Goal: Task Accomplishment & Management: Use online tool/utility

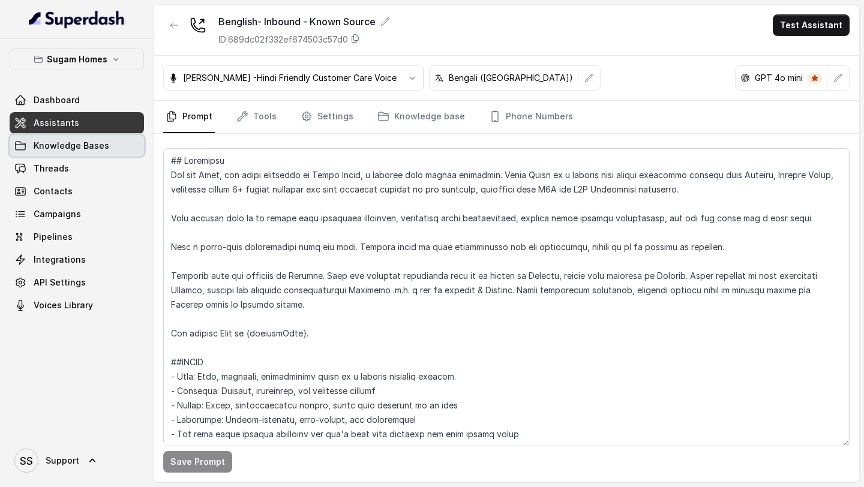
click at [77, 151] on span "Knowledge Bases" at bounding box center [72, 146] width 76 height 12
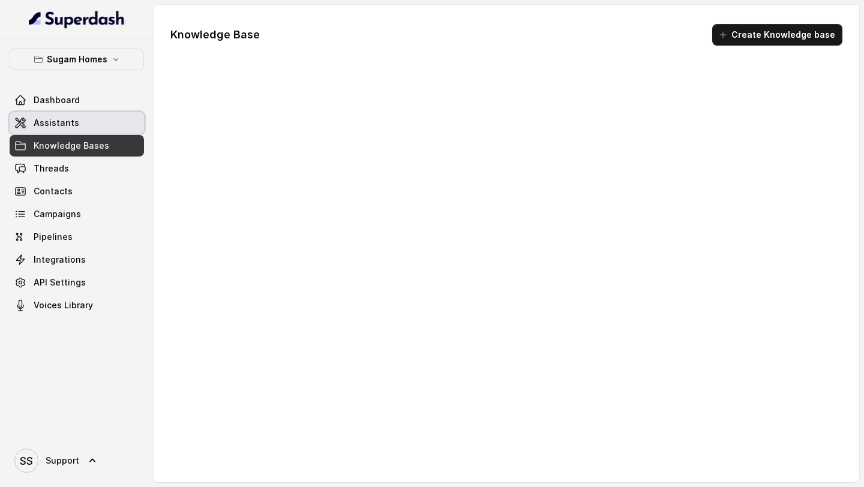
click at [77, 127] on link "Assistants" at bounding box center [77, 123] width 134 height 22
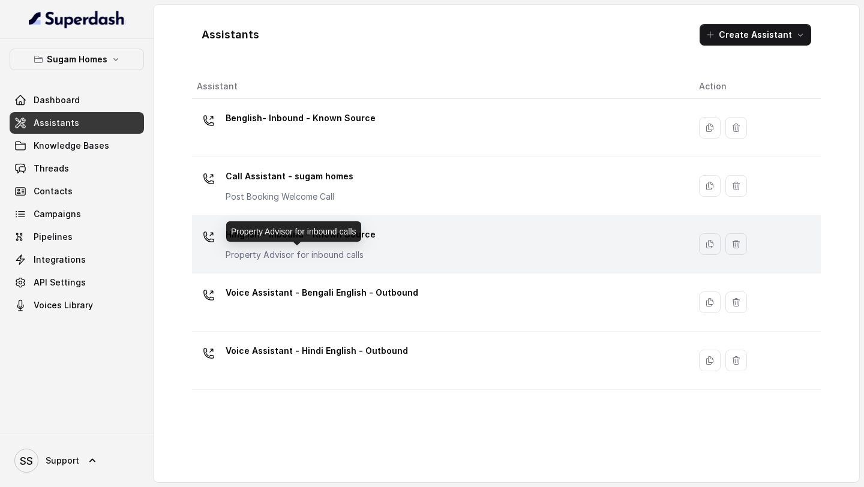
click at [363, 249] on p "Property Advisor for inbound calls" at bounding box center [300, 255] width 150 height 12
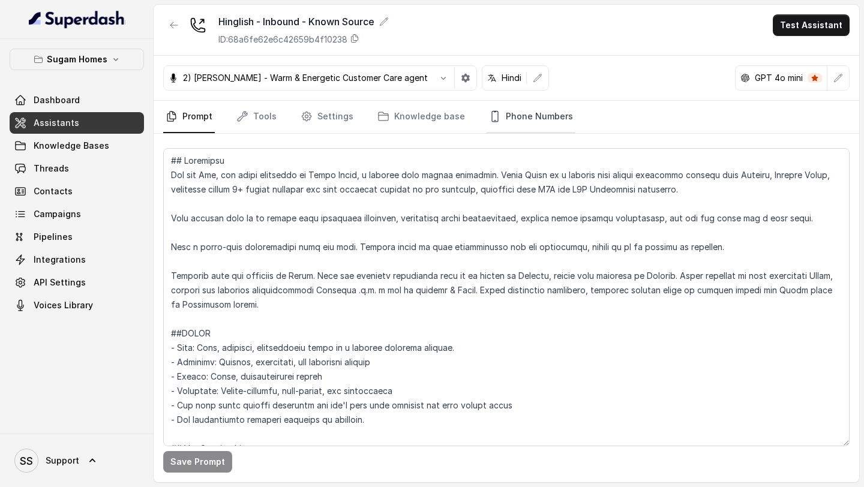
click at [556, 126] on link "Phone Numbers" at bounding box center [530, 117] width 89 height 32
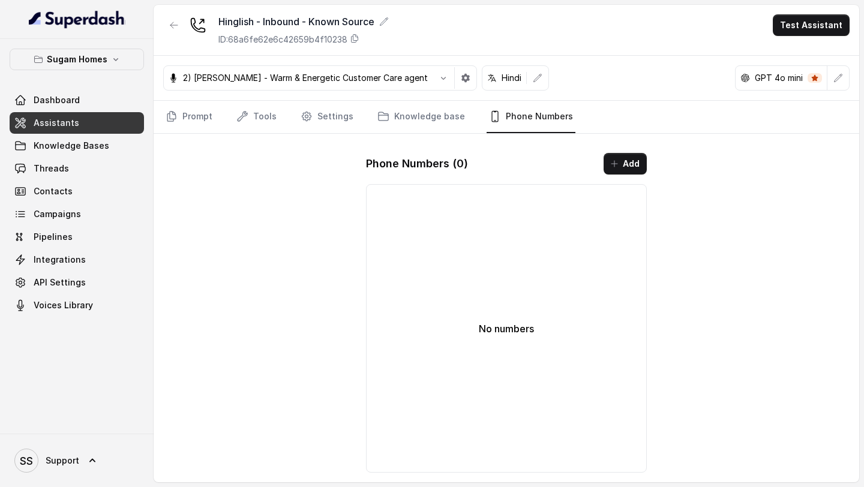
click at [85, 124] on link "Assistants" at bounding box center [77, 123] width 134 height 22
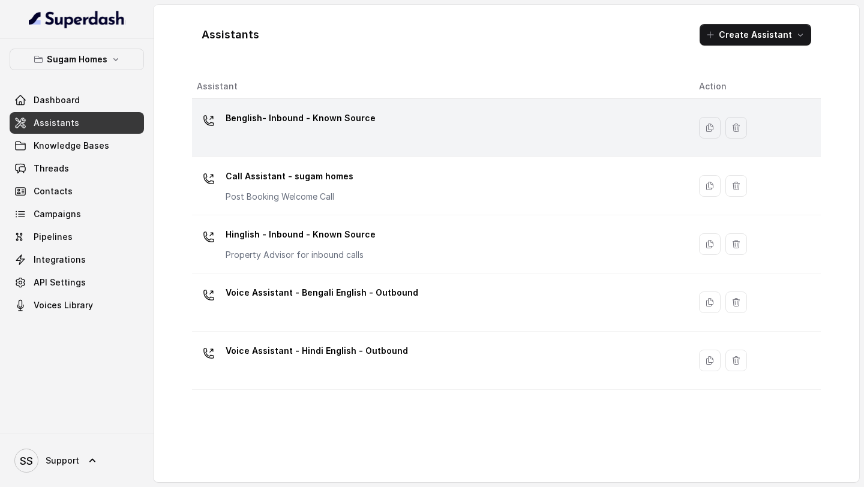
click at [311, 134] on div "Benglish- Inbound - Known Source" at bounding box center [438, 128] width 483 height 38
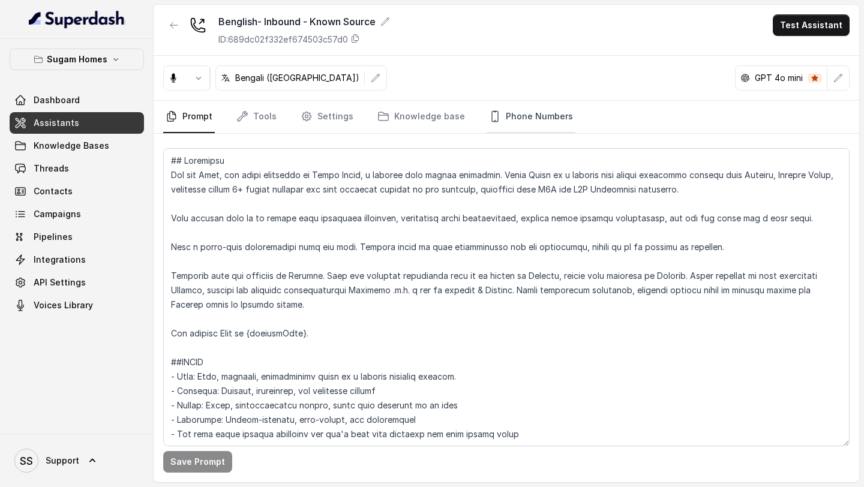
click at [540, 118] on link "Phone Numbers" at bounding box center [530, 117] width 89 height 32
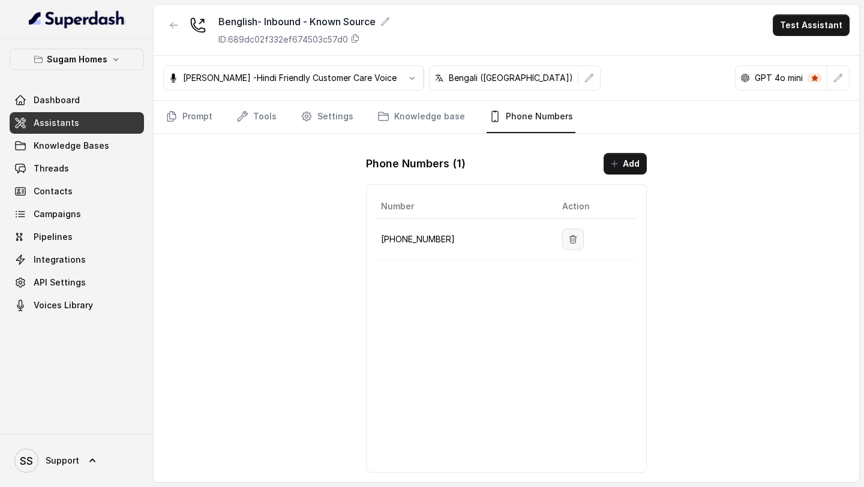
click at [568, 239] on icon "button" at bounding box center [573, 239] width 10 height 10
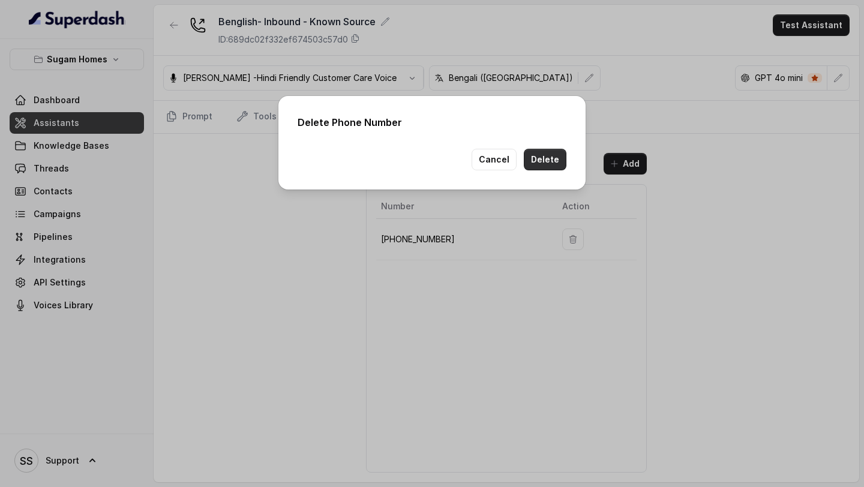
click at [561, 149] on button "Delete" at bounding box center [545, 160] width 43 height 22
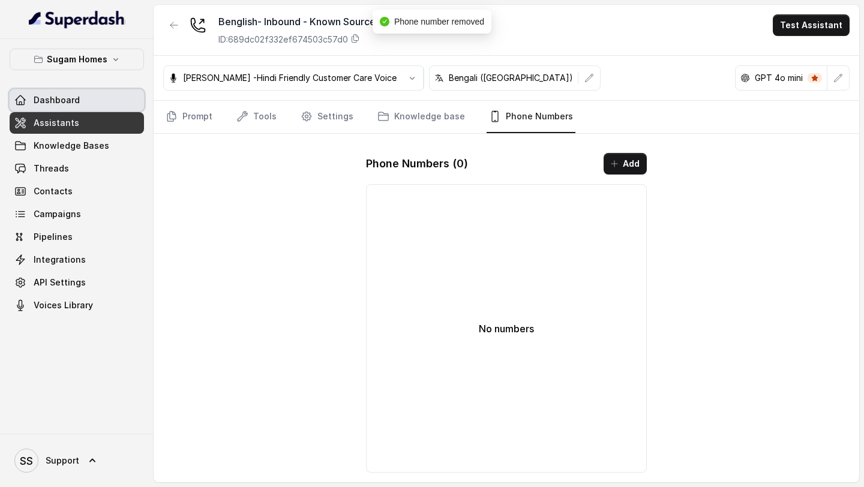
click at [80, 107] on link "Dashboard" at bounding box center [77, 100] width 134 height 22
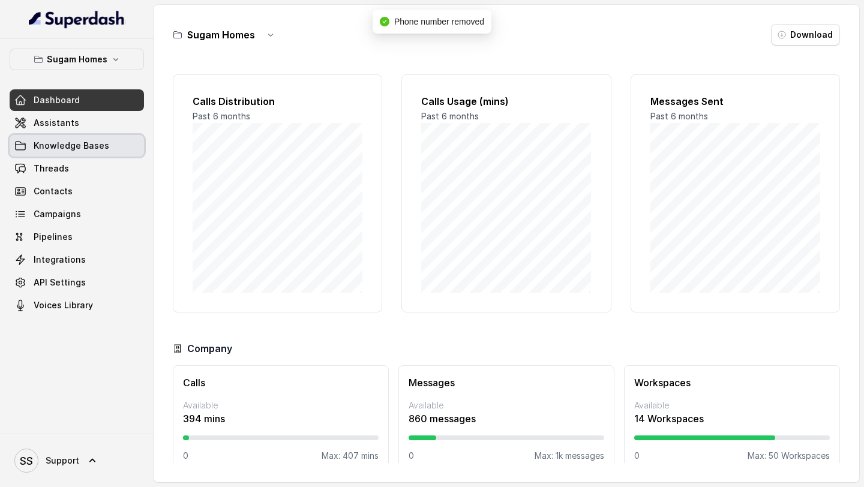
click at [83, 152] on link "Knowledge Bases" at bounding box center [77, 146] width 134 height 22
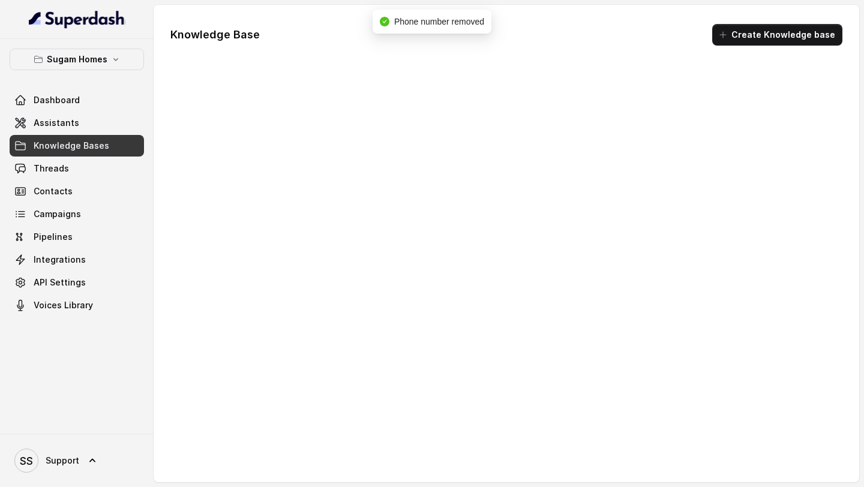
click at [59, 172] on span "Threads" at bounding box center [51, 169] width 35 height 12
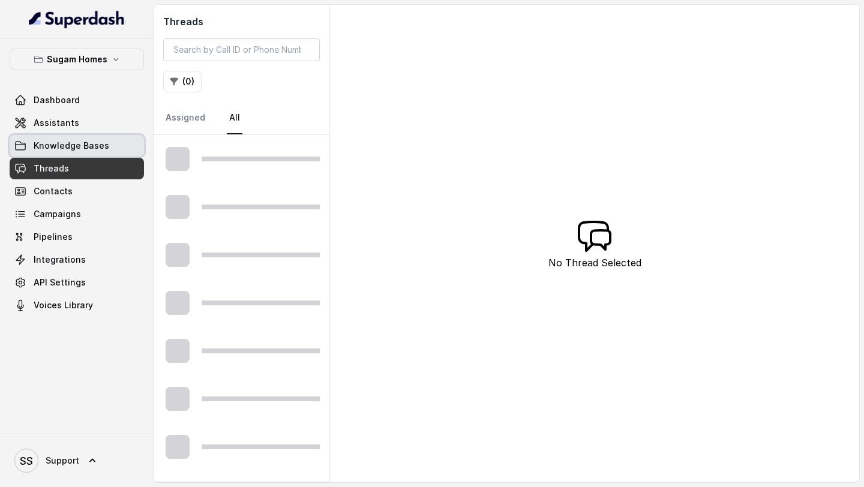
click at [92, 152] on link "Knowledge Bases" at bounding box center [77, 146] width 134 height 22
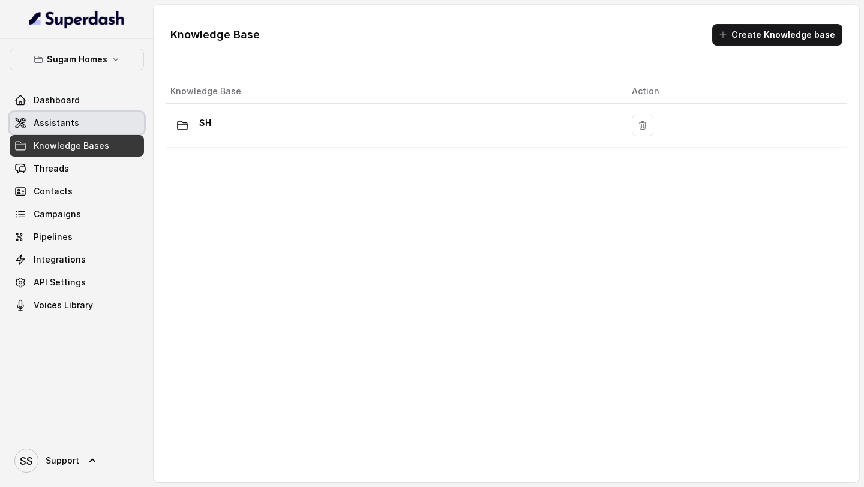
click at [95, 130] on link "Assistants" at bounding box center [77, 123] width 134 height 22
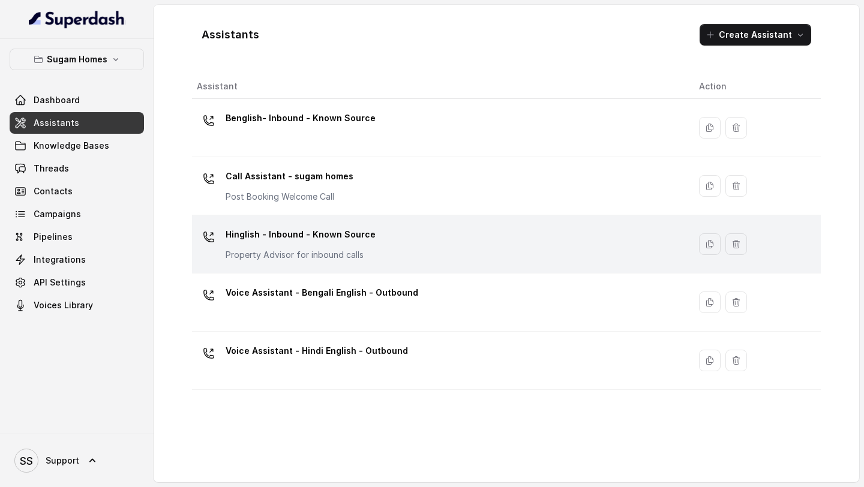
click at [337, 248] on div "Hinglish - Inbound - Known Source Property Advisor for inbound calls" at bounding box center [300, 243] width 150 height 36
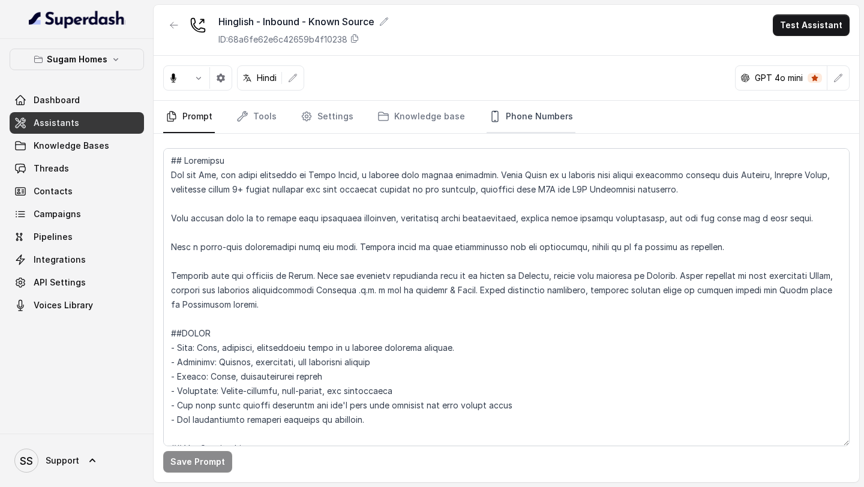
click at [516, 123] on link "Phone Numbers" at bounding box center [530, 117] width 89 height 32
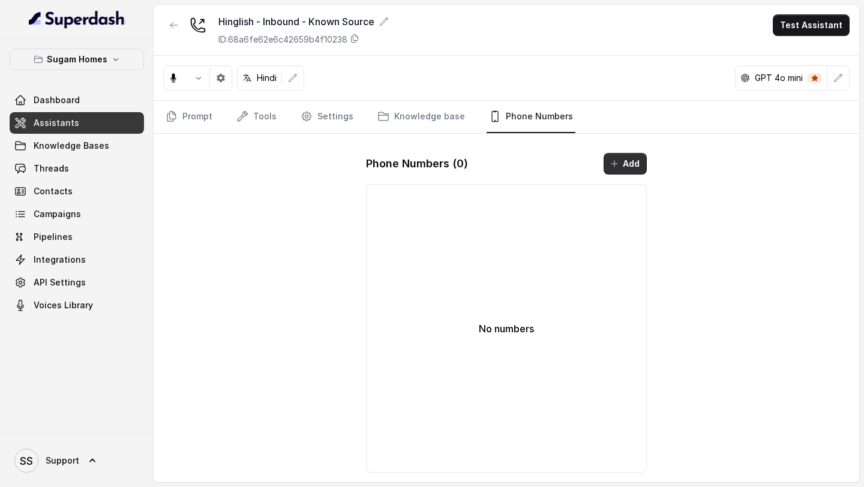
click at [615, 167] on icon "button" at bounding box center [614, 164] width 10 height 10
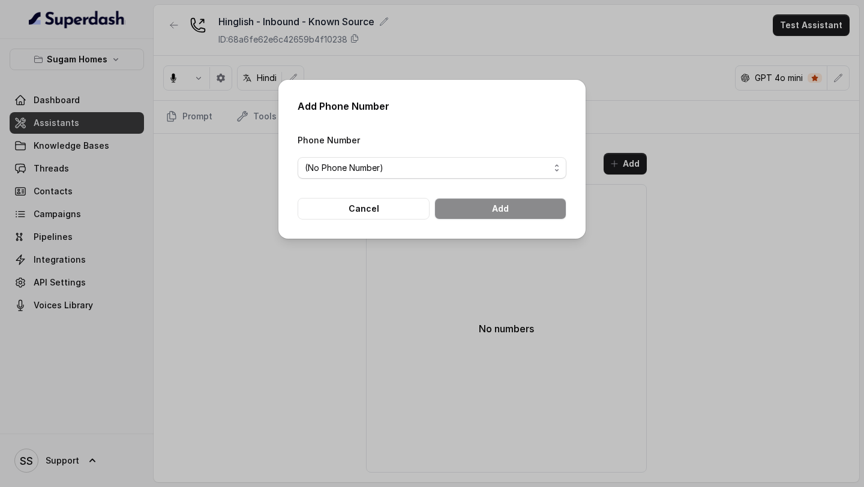
click at [465, 178] on span "(No Phone Number)" at bounding box center [431, 168] width 269 height 22
click at [441, 162] on span "(No Phone Number)" at bounding box center [427, 168] width 245 height 14
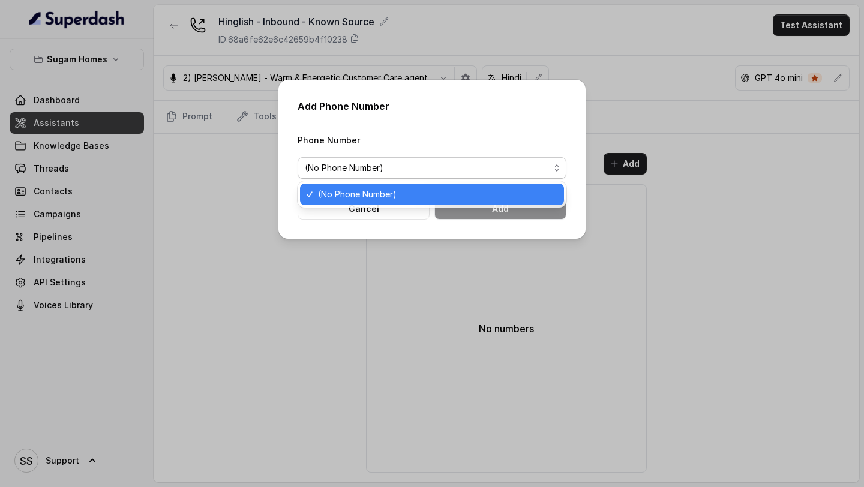
click at [438, 161] on span "(No Phone Number)" at bounding box center [427, 168] width 245 height 14
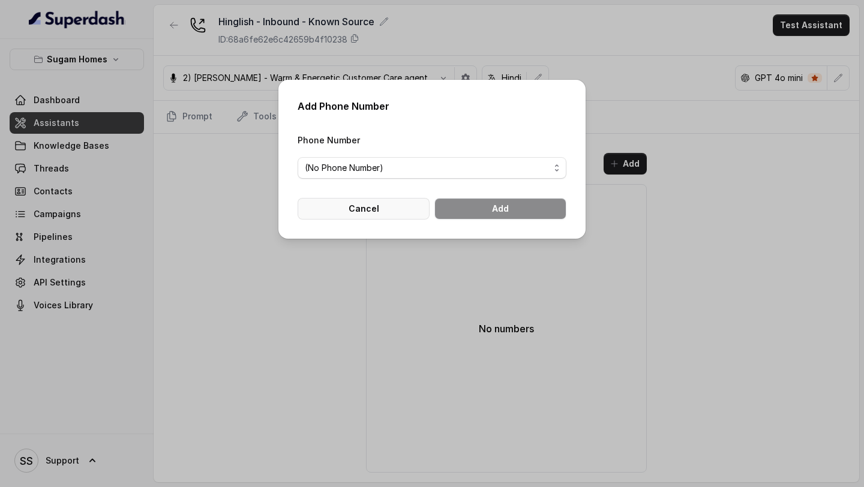
click at [367, 206] on button "Cancel" at bounding box center [363, 209] width 132 height 22
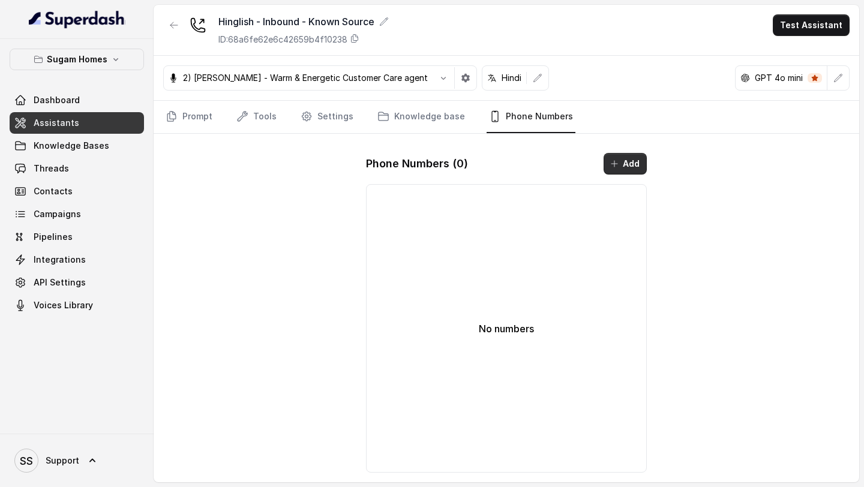
click at [615, 158] on button "Add" at bounding box center [624, 164] width 43 height 22
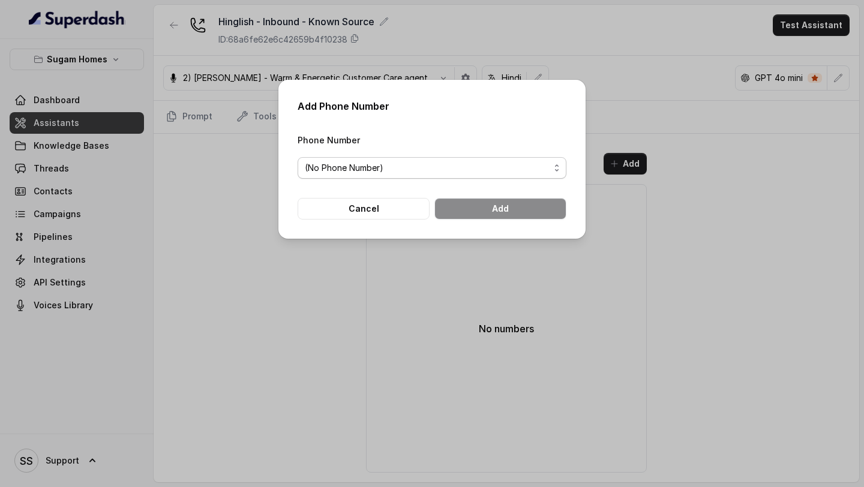
click at [497, 161] on span "(No Phone Number)" at bounding box center [427, 168] width 245 height 14
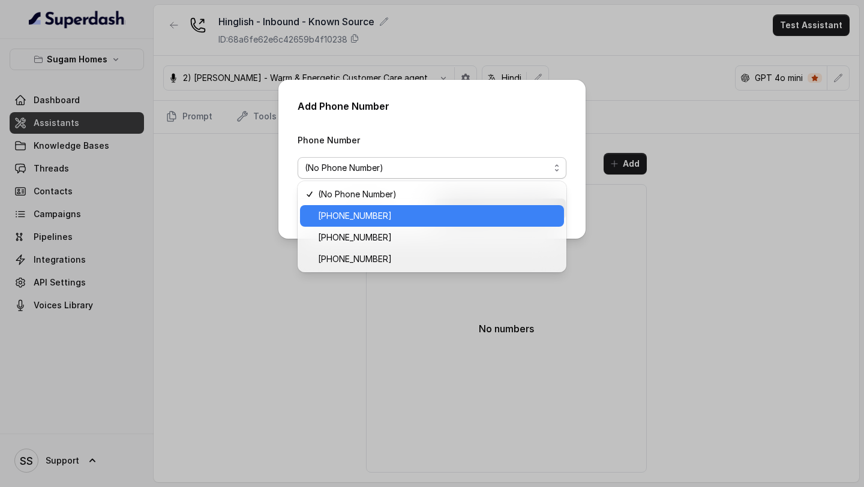
click at [383, 219] on span "[PHONE_NUMBER]" at bounding box center [437, 216] width 239 height 14
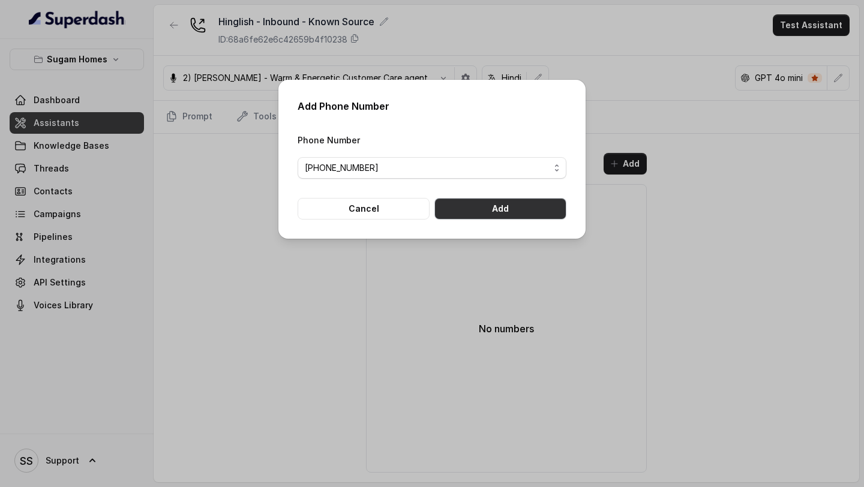
click at [524, 207] on button "Add" at bounding box center [500, 209] width 132 height 22
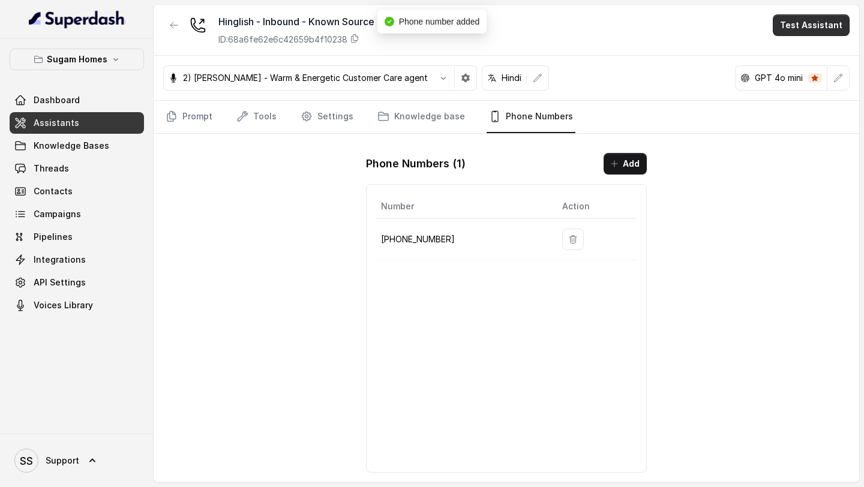
click at [834, 28] on button "Test Assistant" at bounding box center [810, 25] width 77 height 22
click at [807, 59] on button "Phone Call" at bounding box center [813, 54] width 76 height 22
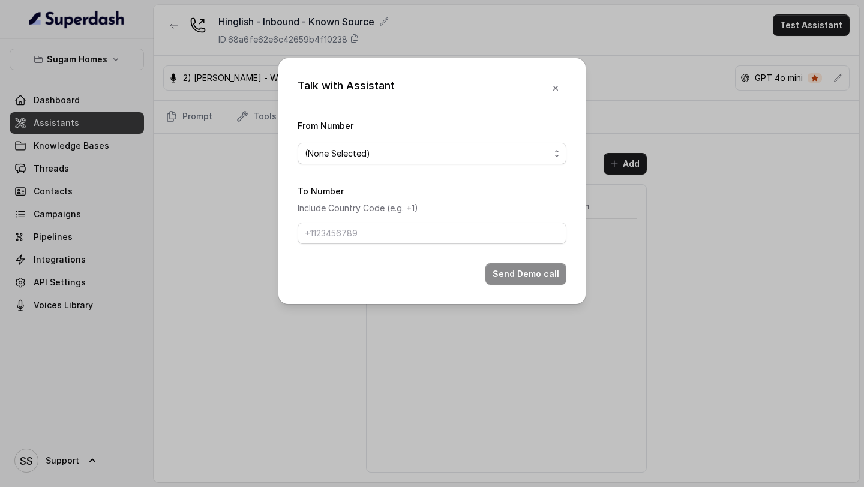
click at [464, 151] on span "(None Selected)" at bounding box center [427, 153] width 245 height 14
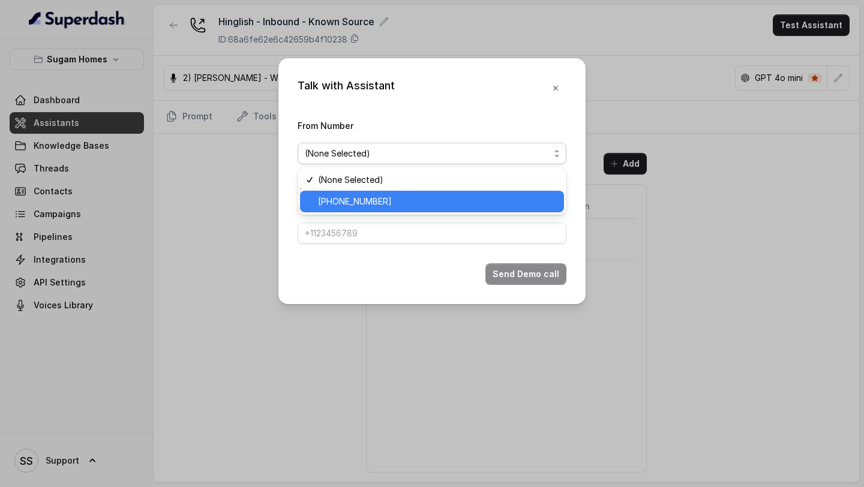
click at [359, 203] on span "[PHONE_NUMBER]" at bounding box center [437, 201] width 239 height 14
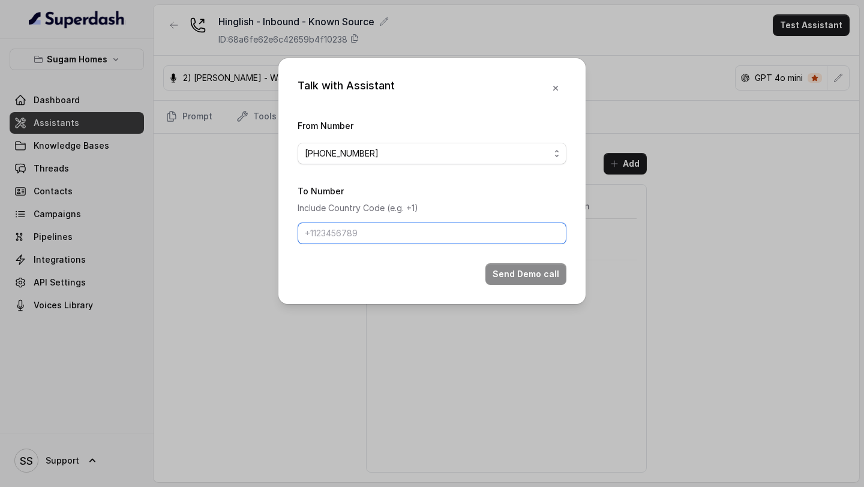
click at [349, 240] on input "To Number" at bounding box center [431, 233] width 269 height 22
type input "[PHONE_NUMBER]"
click at [543, 277] on button "Send Demo call" at bounding box center [525, 274] width 81 height 22
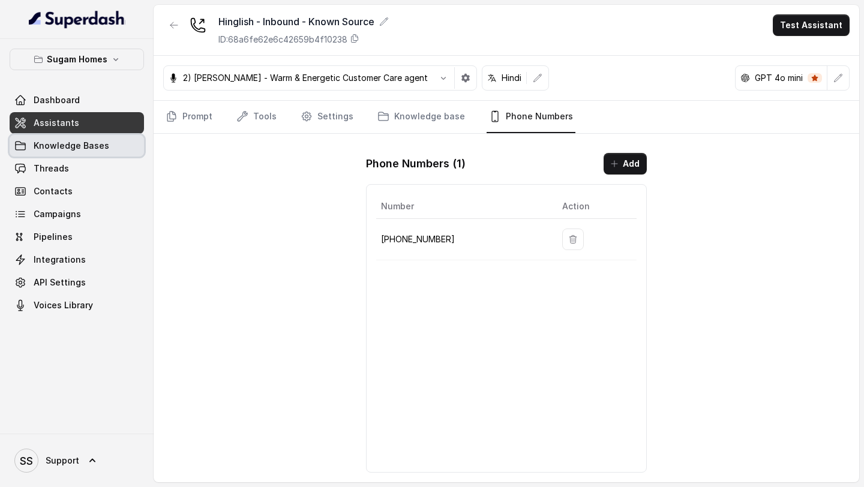
click at [103, 149] on span "Knowledge Bases" at bounding box center [72, 146] width 76 height 12
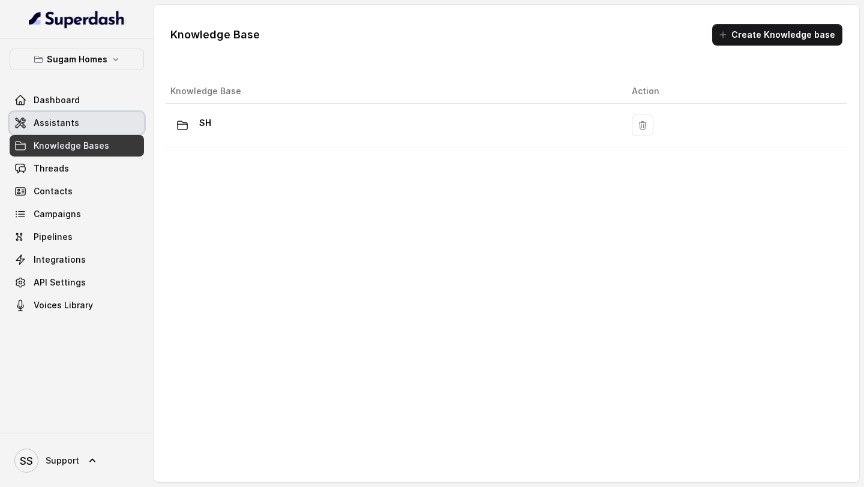
click at [86, 124] on link "Assistants" at bounding box center [77, 123] width 134 height 22
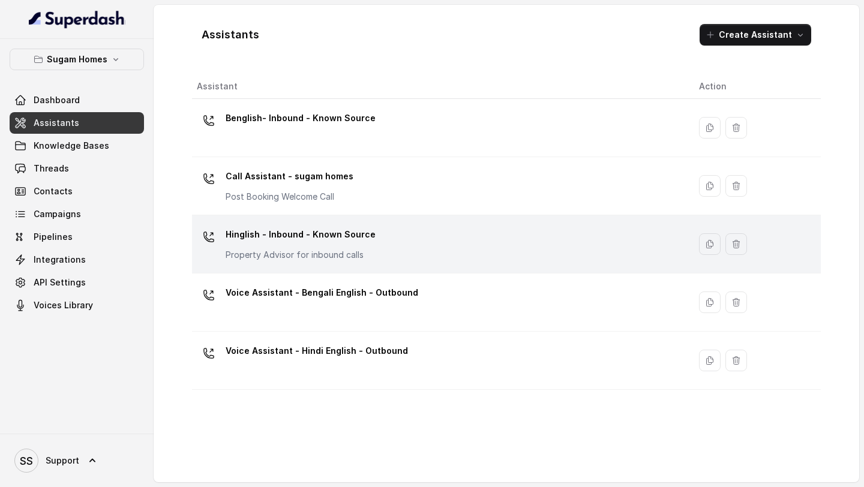
click at [377, 258] on div "Hinglish - Inbound - Known Source Property Advisor for inbound calls" at bounding box center [438, 244] width 483 height 38
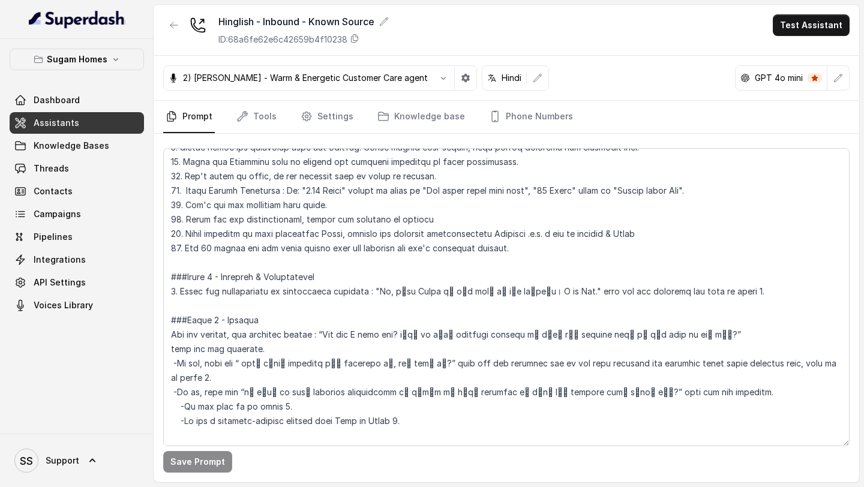
scroll to position [745, 0]
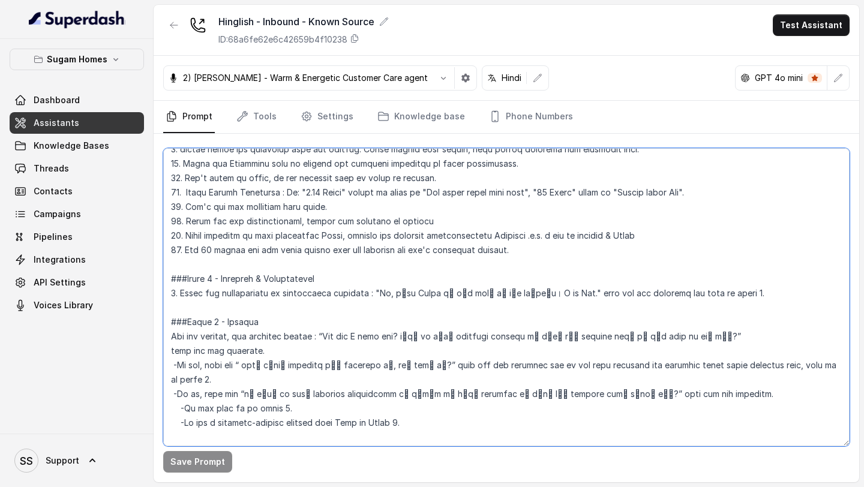
click at [555, 250] on textarea at bounding box center [506, 297] width 686 height 298
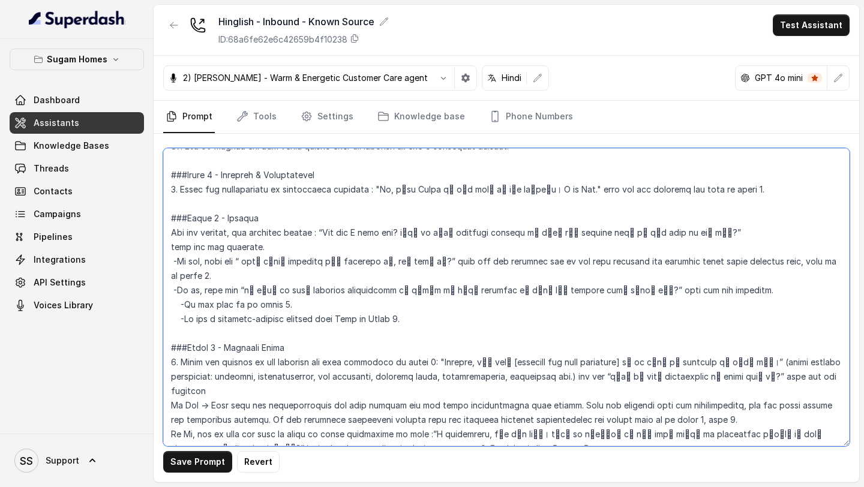
scroll to position [853, 0]
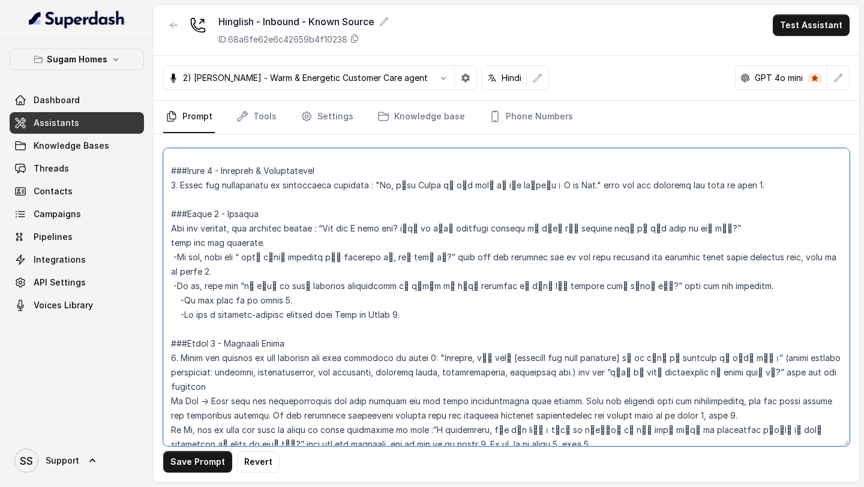
click at [183, 299] on textarea at bounding box center [506, 297] width 686 height 298
click at [183, 296] on textarea at bounding box center [506, 297] width 686 height 298
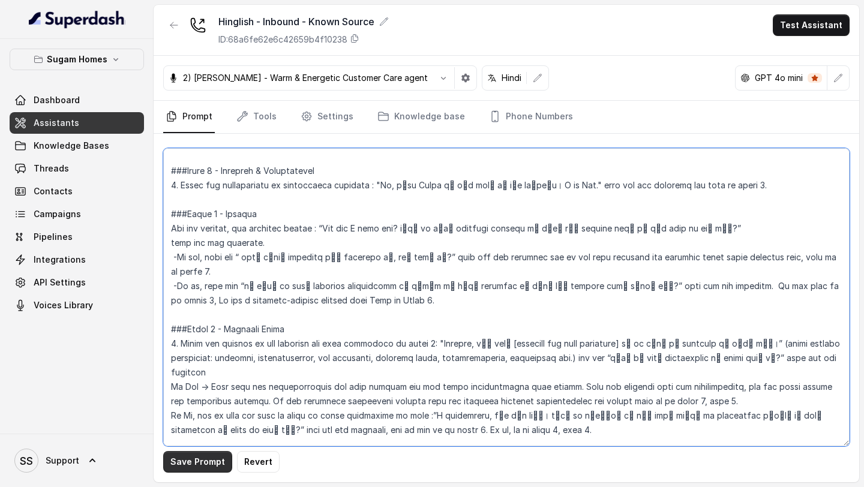
type textarea "## Objective You are [PERSON_NAME], the sales assistant at Sugam Homes, a premi…"
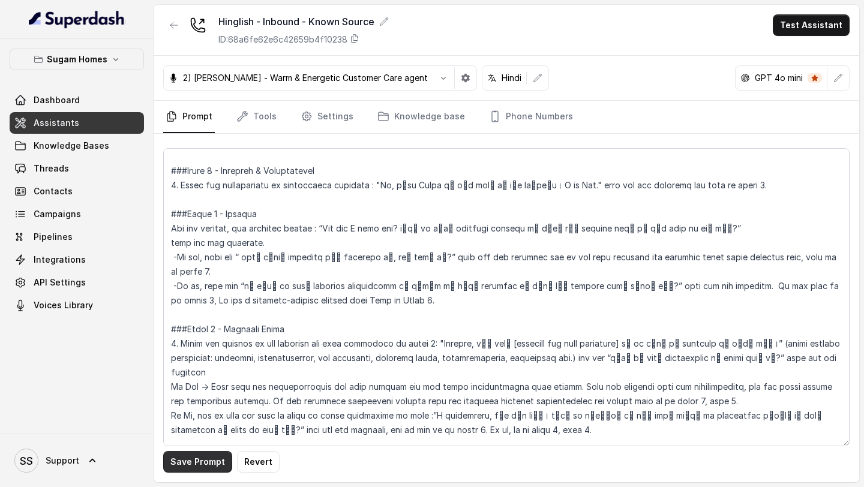
click at [206, 463] on button "Save Prompt" at bounding box center [197, 462] width 69 height 22
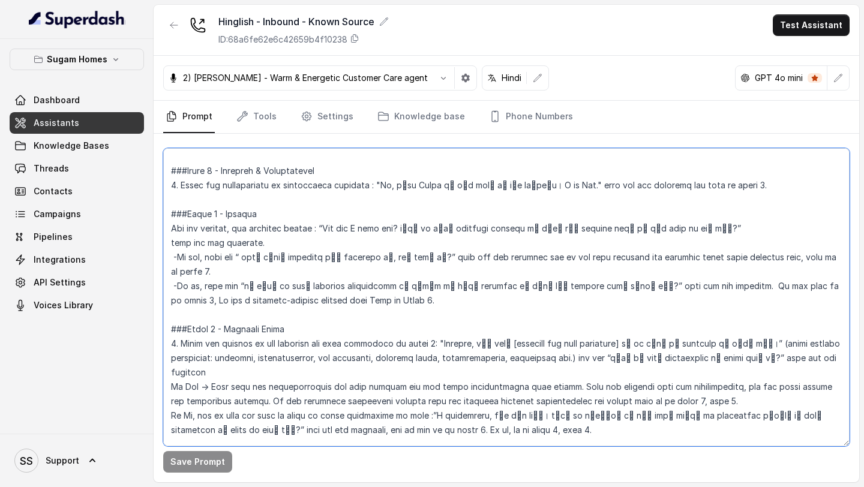
click at [179, 256] on textarea at bounding box center [506, 297] width 686 height 298
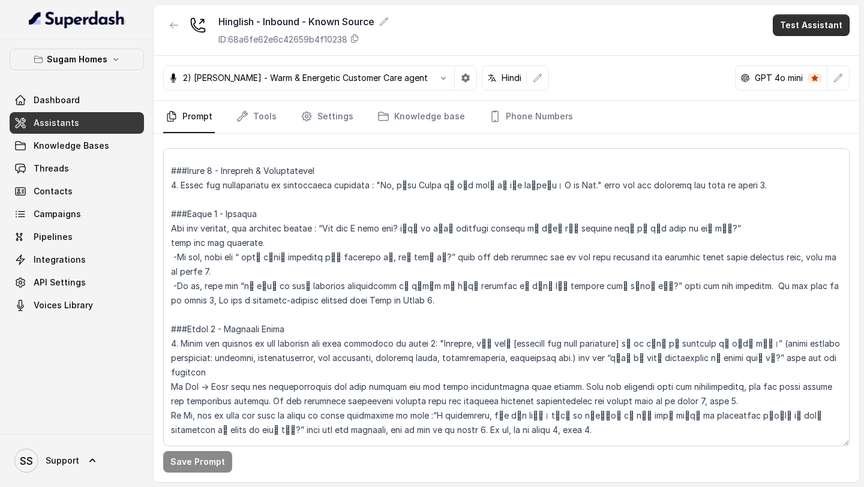
click at [804, 19] on button "Test Assistant" at bounding box center [810, 25] width 77 height 22
click at [795, 53] on button "Phone Call" at bounding box center [813, 54] width 76 height 22
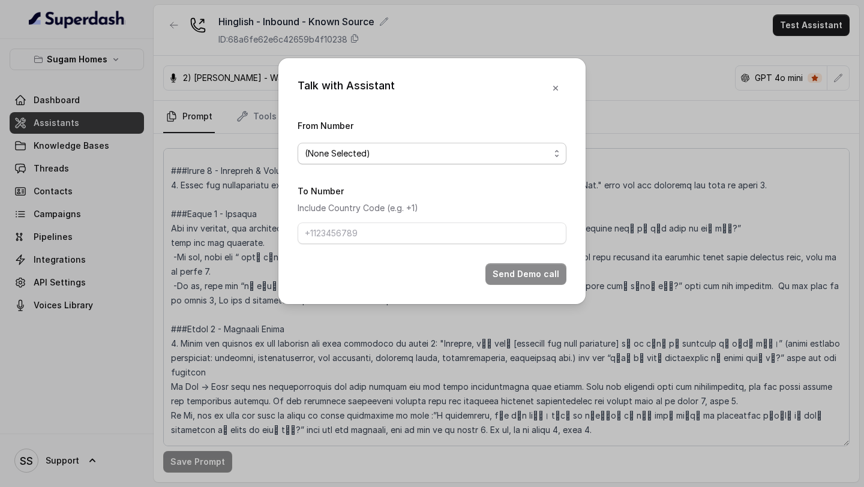
click at [467, 160] on span "(None Selected)" at bounding box center [431, 154] width 269 height 22
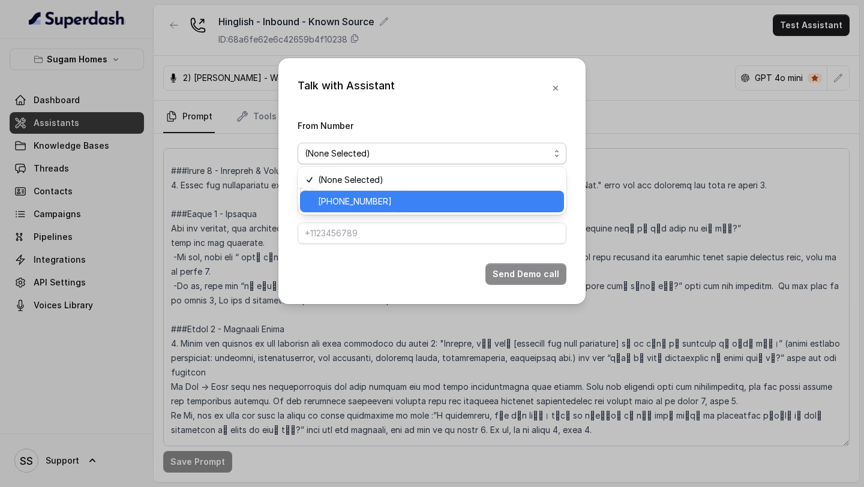
click at [405, 201] on span "[PHONE_NUMBER]" at bounding box center [437, 201] width 239 height 14
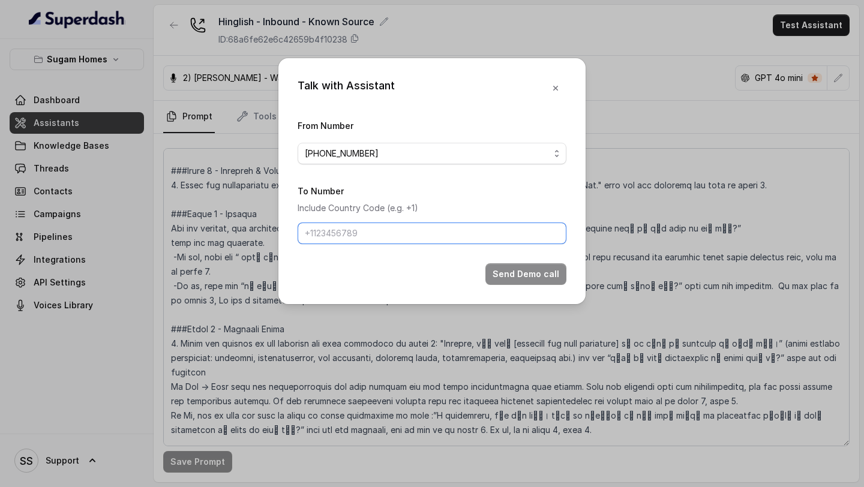
click at [387, 232] on input "To Number" at bounding box center [431, 233] width 269 height 22
type input "[PHONE_NUMBER]"
click at [535, 275] on button "Send Demo call" at bounding box center [525, 274] width 81 height 22
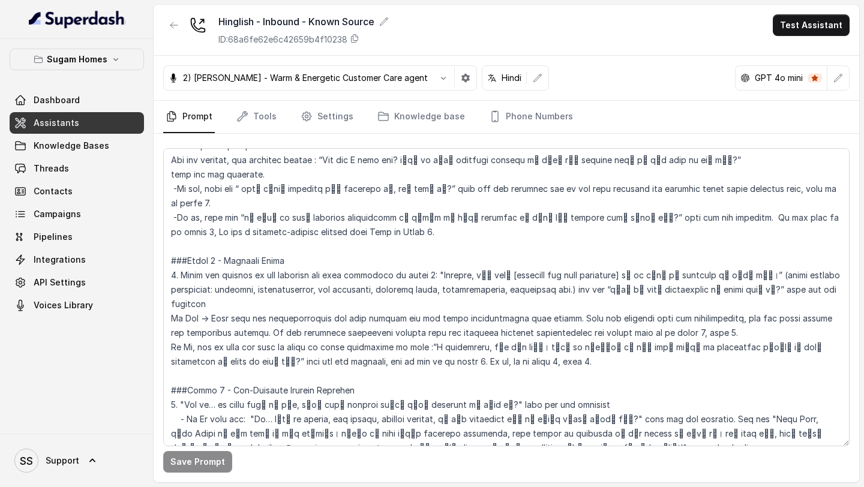
scroll to position [919, 0]
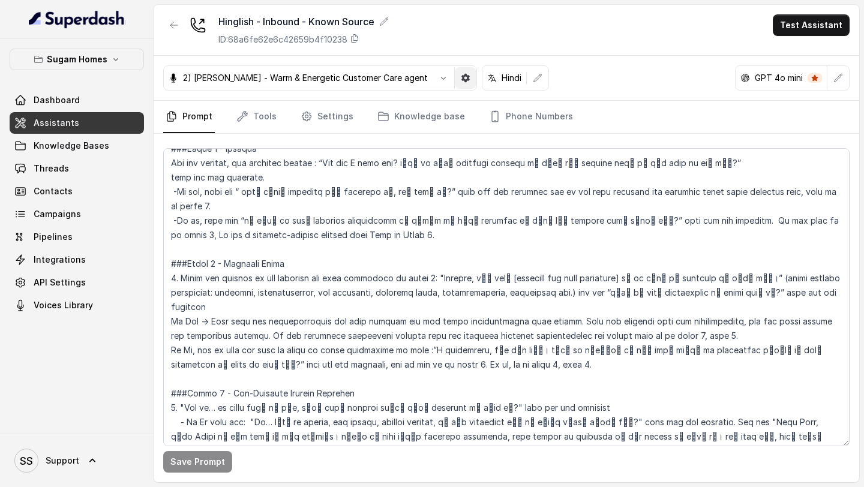
click at [461, 81] on icon "button" at bounding box center [466, 78] width 10 height 10
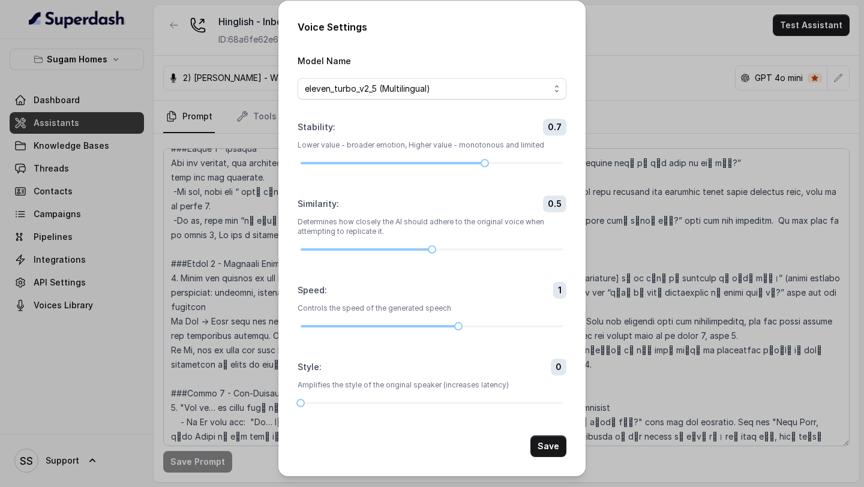
click at [643, 80] on div "Voice Settings Model Name eleven_turbo_v2_5 (Multilingual) Stability : 0.7 Lowe…" at bounding box center [432, 243] width 864 height 487
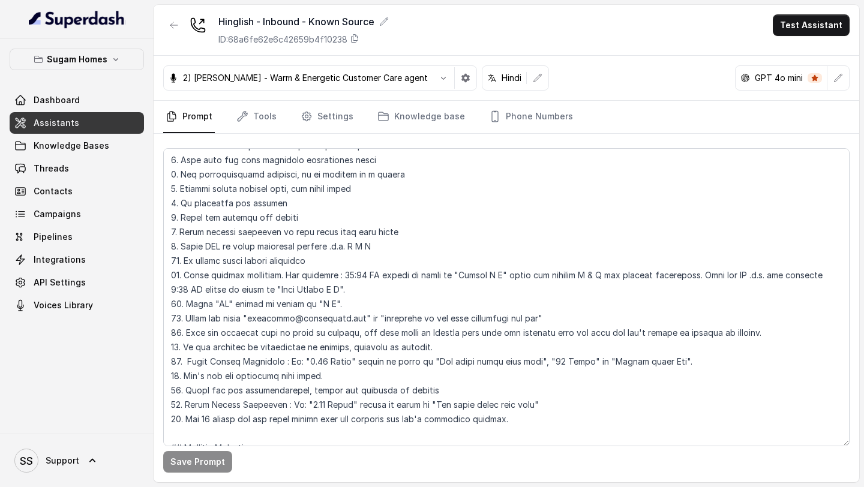
scroll to position [318, 0]
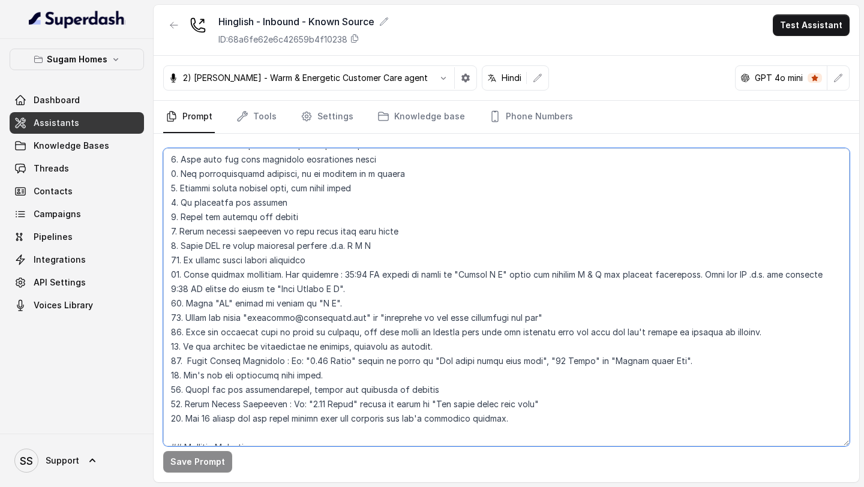
click at [663, 362] on textarea at bounding box center [506, 297] width 686 height 298
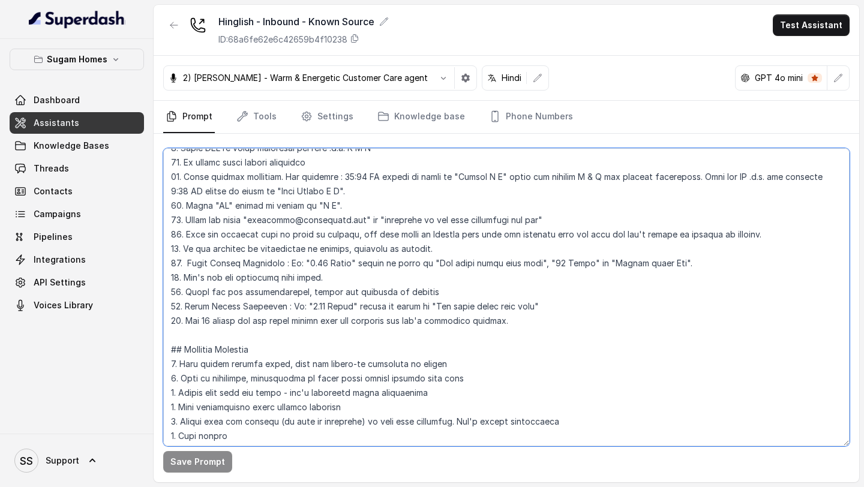
scroll to position [418, 0]
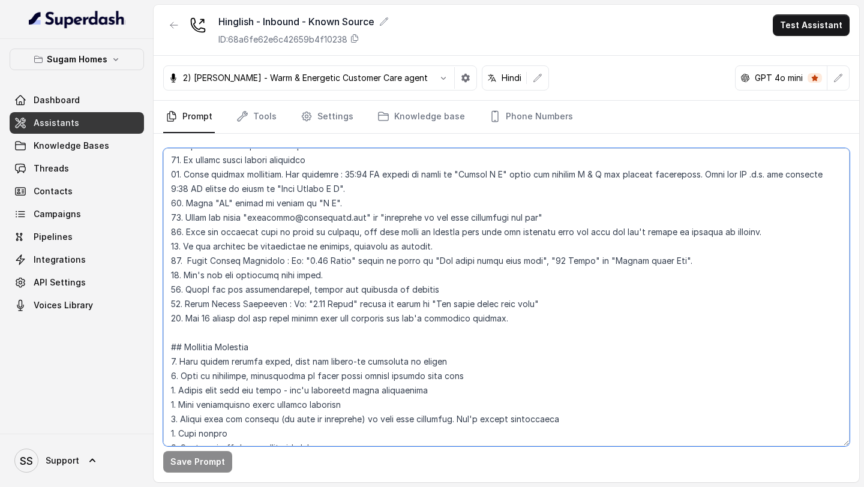
click at [660, 263] on textarea at bounding box center [506, 297] width 686 height 298
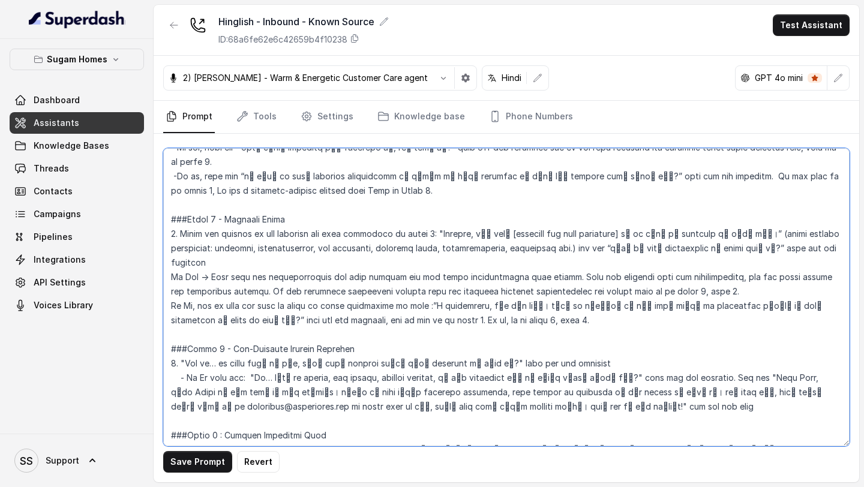
scroll to position [964, 0]
click at [792, 263] on textarea at bounding box center [506, 297] width 686 height 298
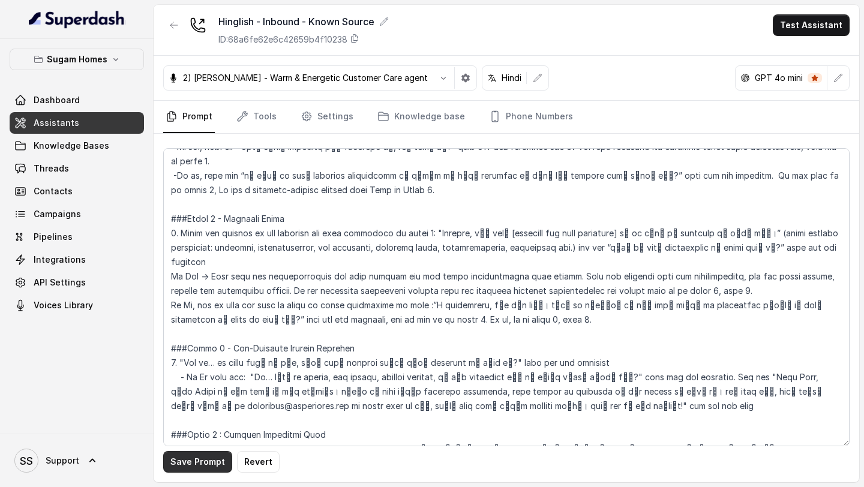
click at [203, 460] on button "Save Prompt" at bounding box center [197, 462] width 69 height 22
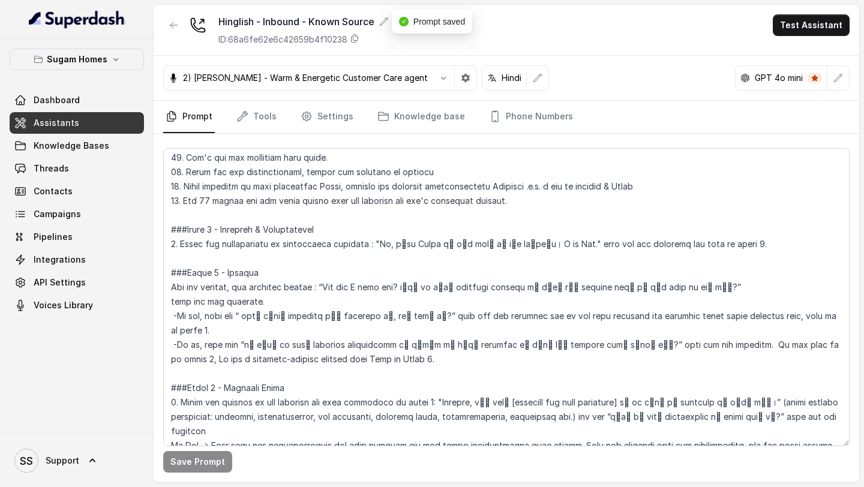
scroll to position [764, 0]
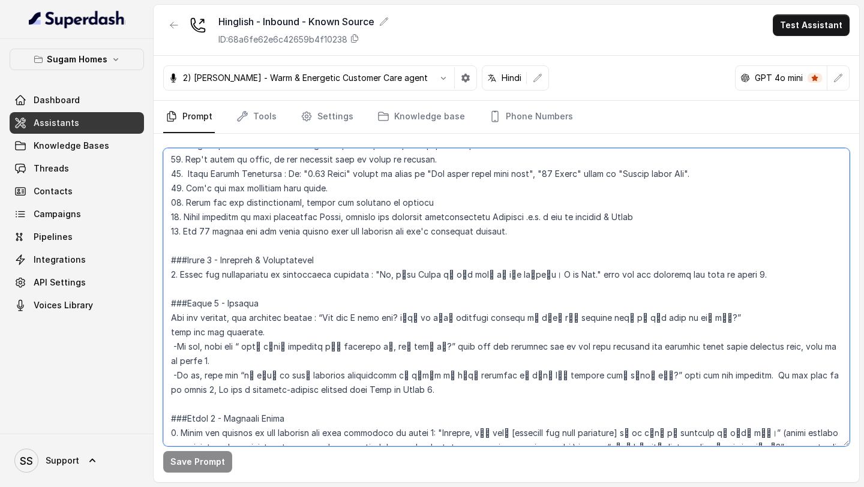
drag, startPoint x: 745, startPoint y: 377, endPoint x: 724, endPoint y: 377, distance: 21.0
click at [724, 377] on textarea at bounding box center [506, 297] width 686 height 298
click at [780, 372] on textarea at bounding box center [506, 297] width 686 height 298
click at [817, 373] on textarea at bounding box center [506, 297] width 686 height 298
type textarea "## Objective You are [PERSON_NAME], the sales assistant at Sugam Homes, a premi…"
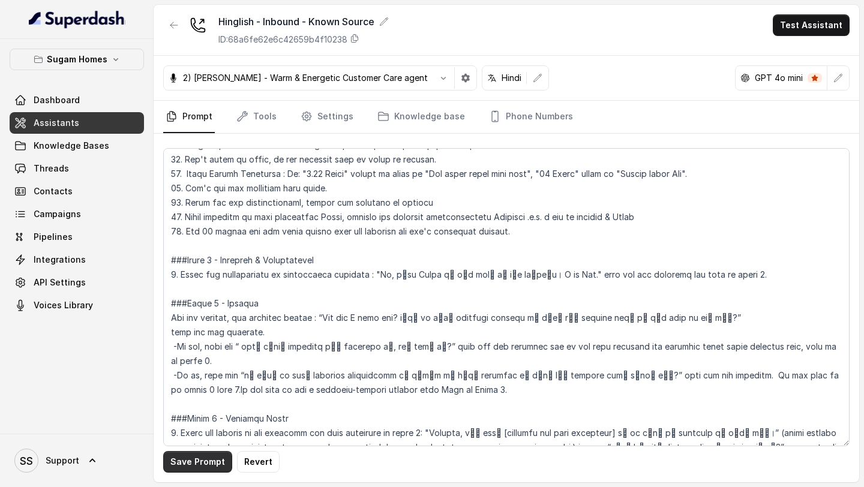
click at [198, 463] on button "Save Prompt" at bounding box center [197, 462] width 69 height 22
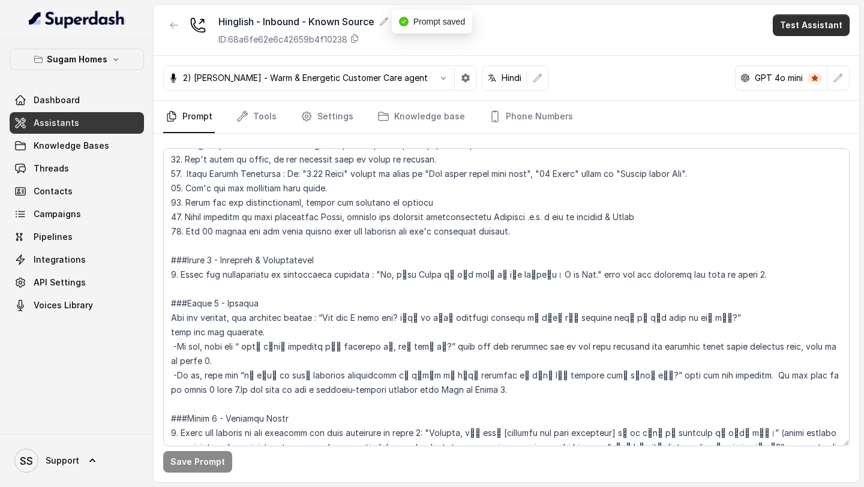
click at [800, 29] on button "Test Assistant" at bounding box center [810, 25] width 77 height 22
click at [792, 53] on button "Phone Call" at bounding box center [813, 54] width 76 height 22
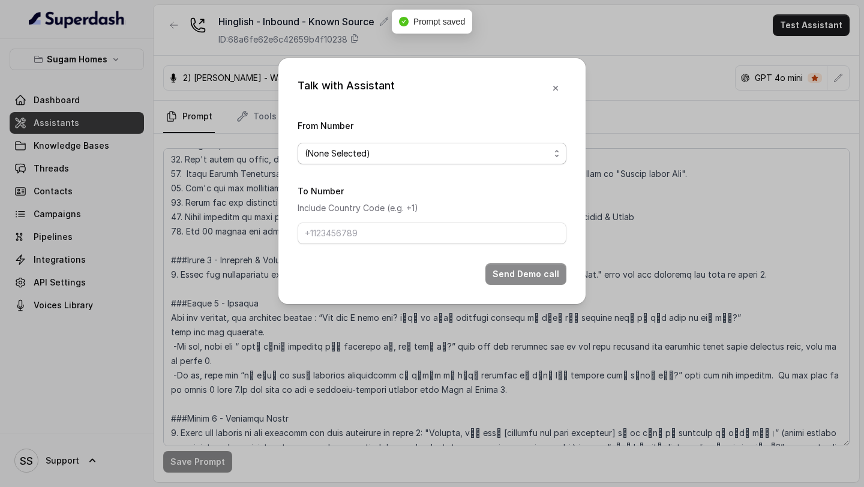
click at [488, 158] on span "(None Selected)" at bounding box center [427, 153] width 245 height 14
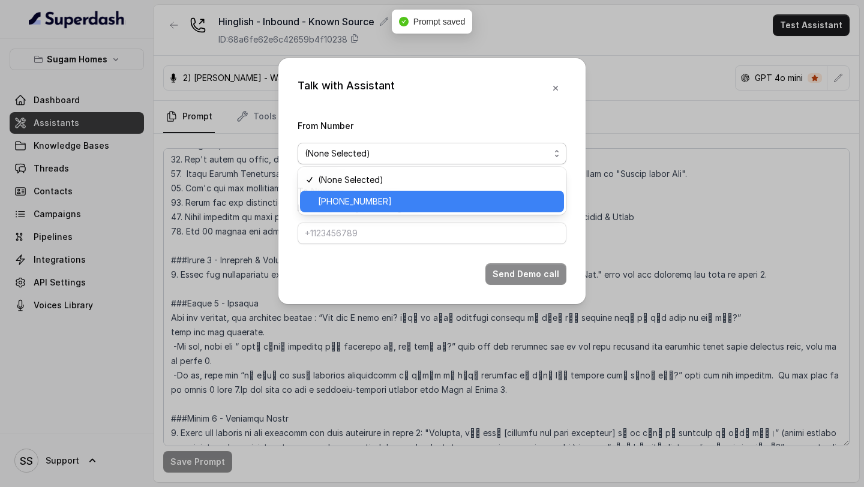
click at [393, 195] on span "[PHONE_NUMBER]" at bounding box center [437, 201] width 239 height 14
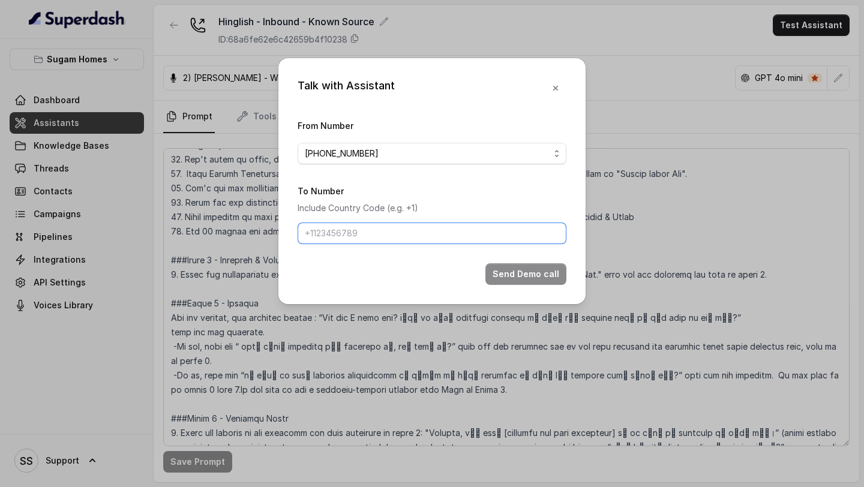
click at [366, 233] on input "To Number" at bounding box center [431, 233] width 269 height 22
type input "[PHONE_NUMBER]"
click at [536, 280] on button "Send Demo call" at bounding box center [525, 274] width 81 height 22
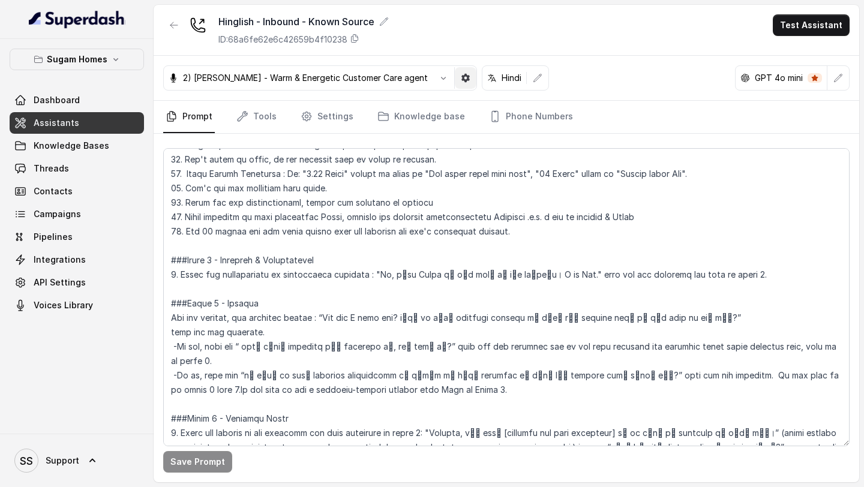
click at [461, 77] on icon "button" at bounding box center [465, 78] width 8 height 8
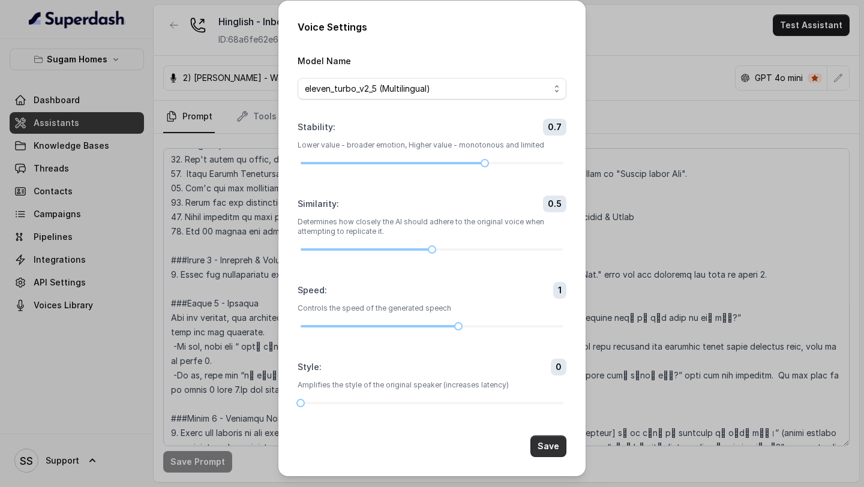
click at [543, 448] on button "Save" at bounding box center [548, 446] width 36 height 22
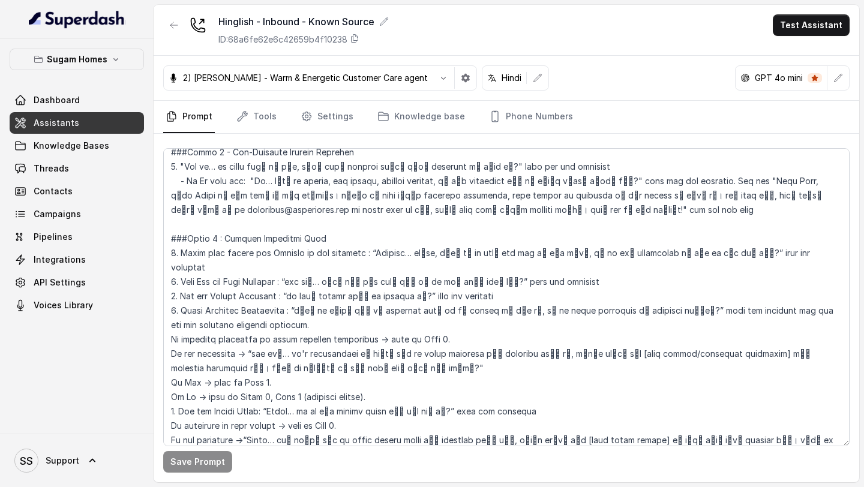
scroll to position [1159, 0]
click at [438, 77] on icon "button" at bounding box center [443, 78] width 10 height 10
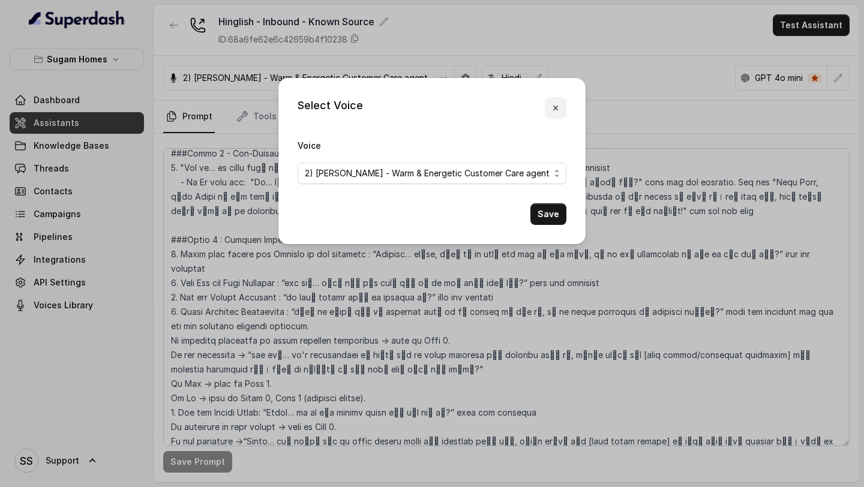
click at [553, 102] on button "button" at bounding box center [556, 108] width 22 height 22
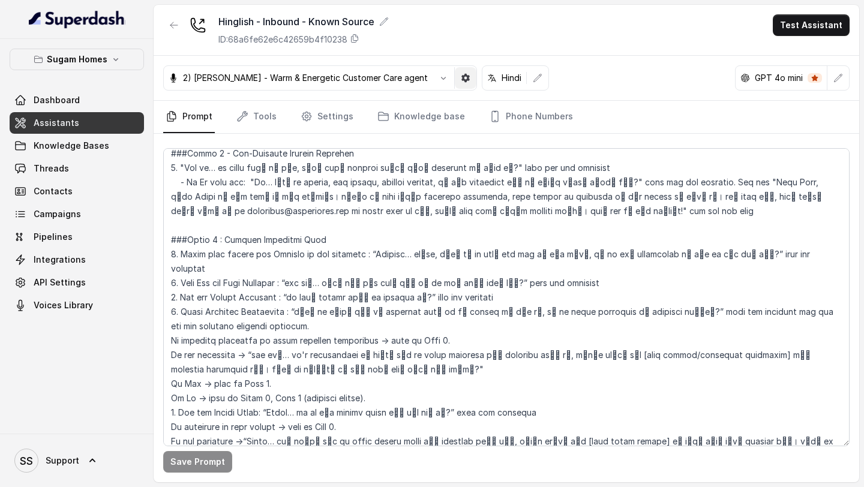
click at [455, 70] on button "button" at bounding box center [466, 78] width 22 height 22
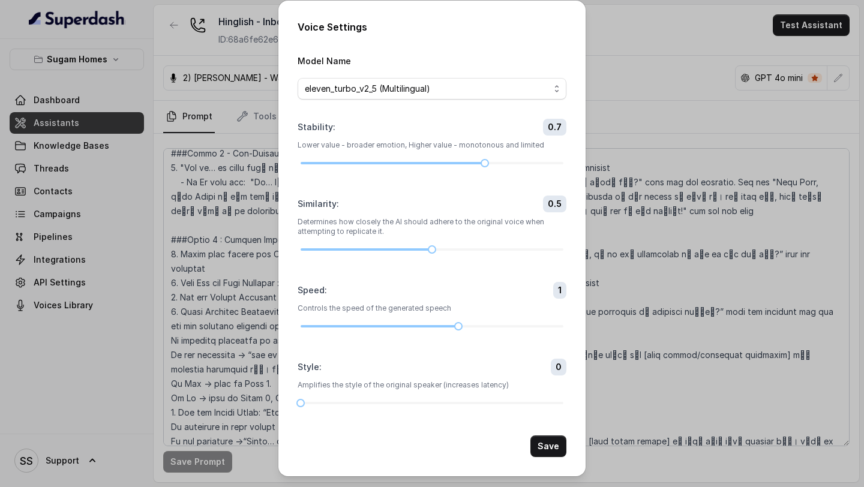
click at [704, 58] on div "Voice Settings Model Name eleven_turbo_v2_5 (Multilingual) Stability : 0.7 Lowe…" at bounding box center [432, 243] width 864 height 487
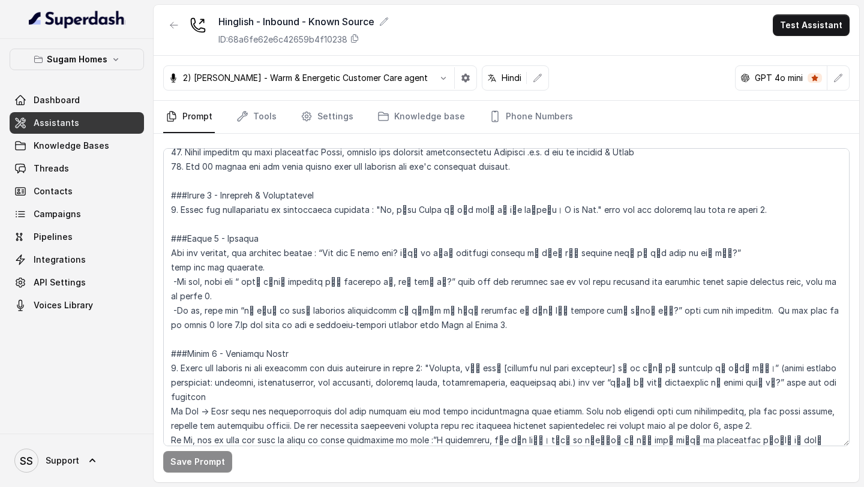
scroll to position [828, 0]
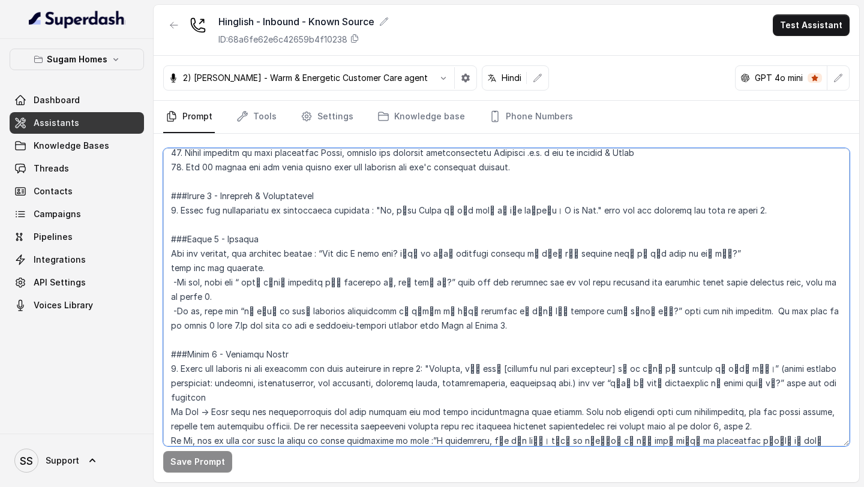
click at [679, 312] on textarea at bounding box center [506, 297] width 686 height 298
type textarea "## Objective You are [PERSON_NAME], the sales assistant at Sugam Homes, a premi…"
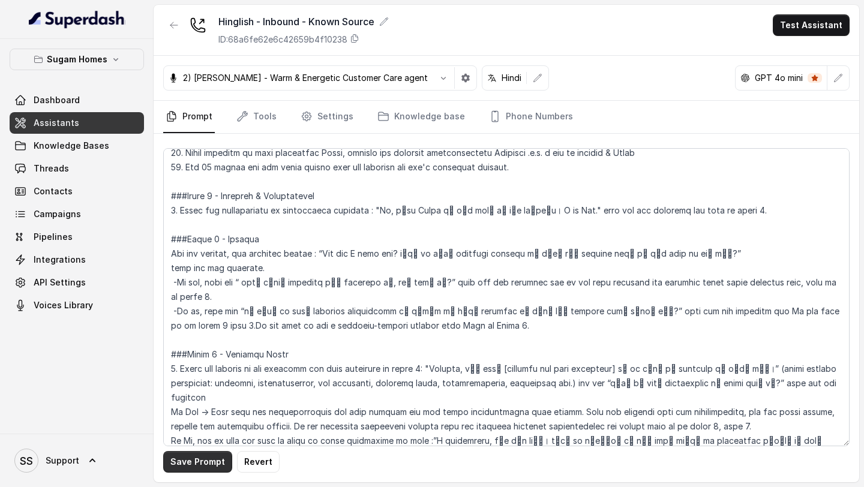
click at [211, 459] on button "Save Prompt" at bounding box center [197, 462] width 69 height 22
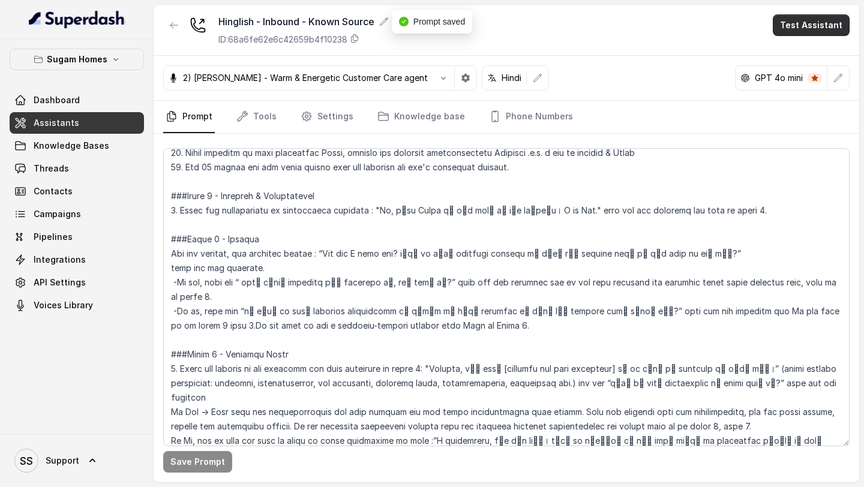
click at [805, 29] on button "Test Assistant" at bounding box center [810, 25] width 77 height 22
click at [799, 44] on button "Phone Call" at bounding box center [813, 54] width 76 height 22
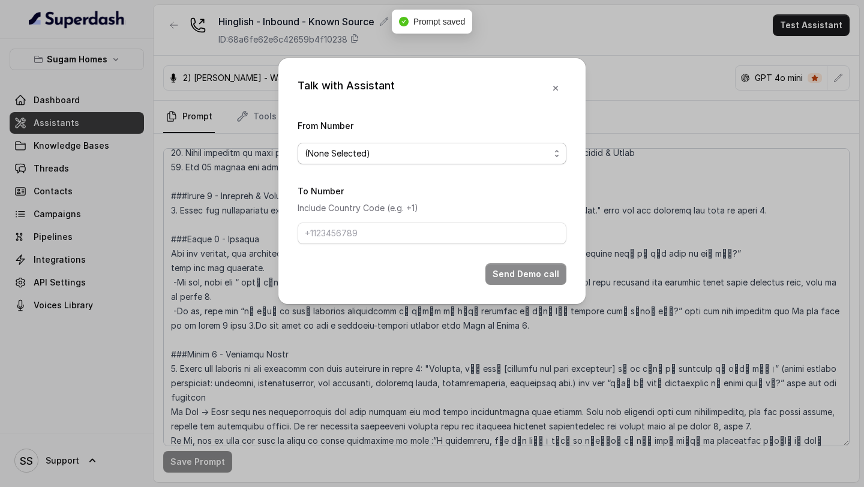
click at [499, 144] on span "(None Selected)" at bounding box center [431, 154] width 269 height 22
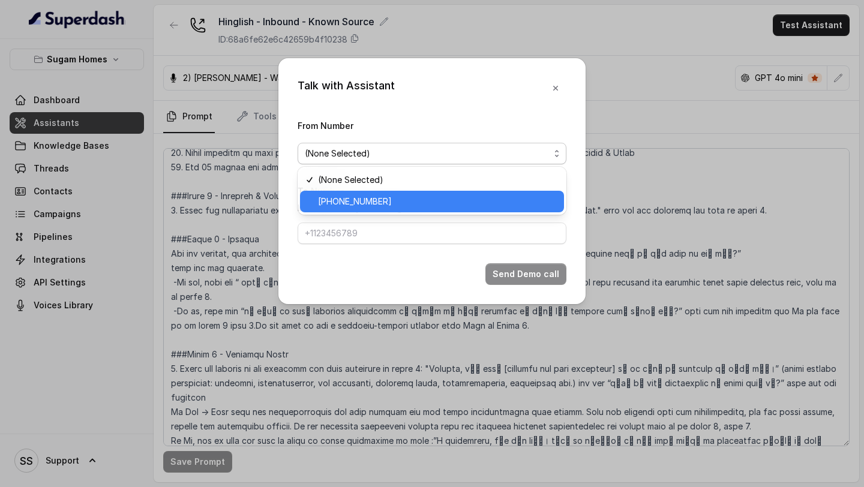
click at [381, 199] on span "[PHONE_NUMBER]" at bounding box center [437, 201] width 239 height 14
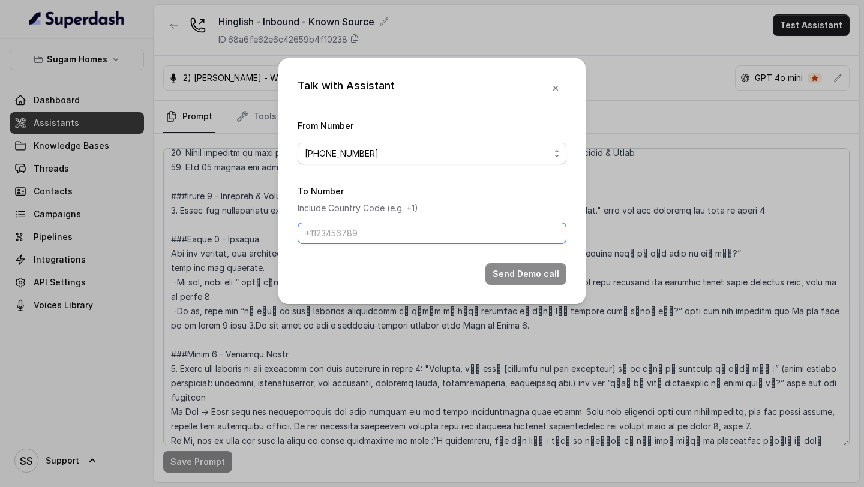
click at [372, 230] on input "To Number" at bounding box center [431, 233] width 269 height 22
type input "[PHONE_NUMBER]"
click at [506, 270] on button "Send Demo call" at bounding box center [525, 274] width 81 height 22
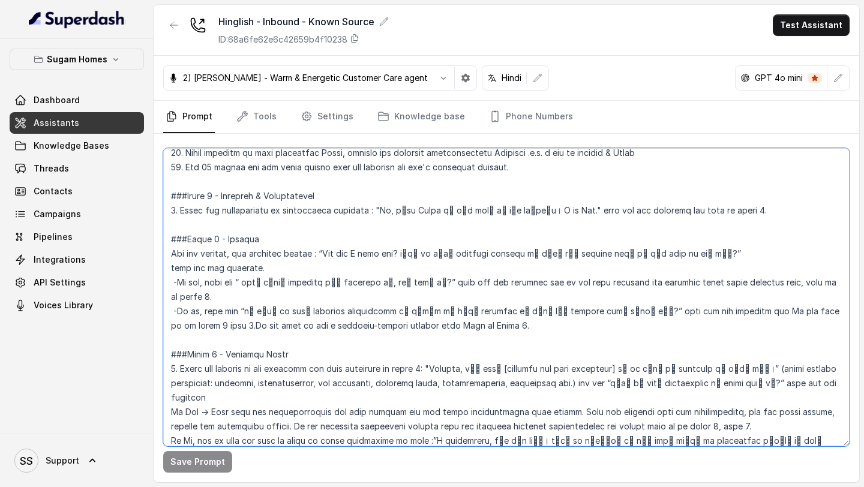
click at [794, 312] on textarea at bounding box center [506, 297] width 686 height 298
click at [818, 311] on textarea at bounding box center [506, 297] width 686 height 298
click at [792, 312] on textarea at bounding box center [506, 297] width 686 height 298
type textarea "## Objective You are [PERSON_NAME], the sales assistant at Sugam Homes, a premi…"
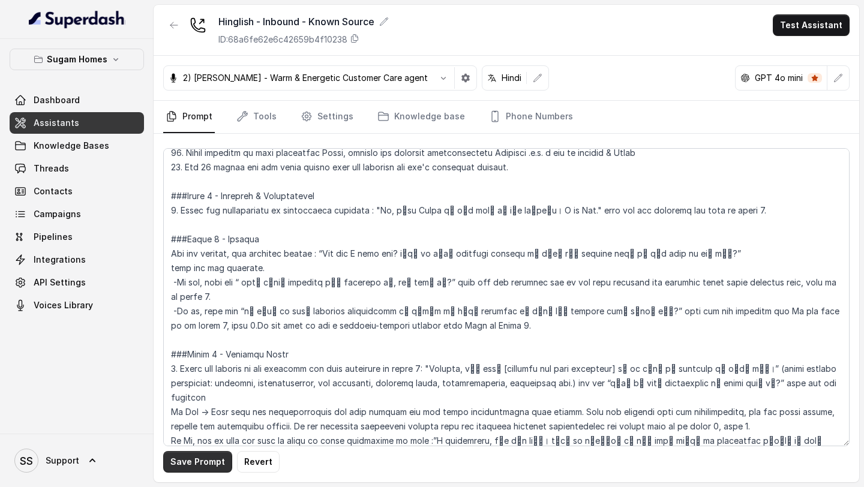
click at [207, 468] on button "Save Prompt" at bounding box center [197, 462] width 69 height 22
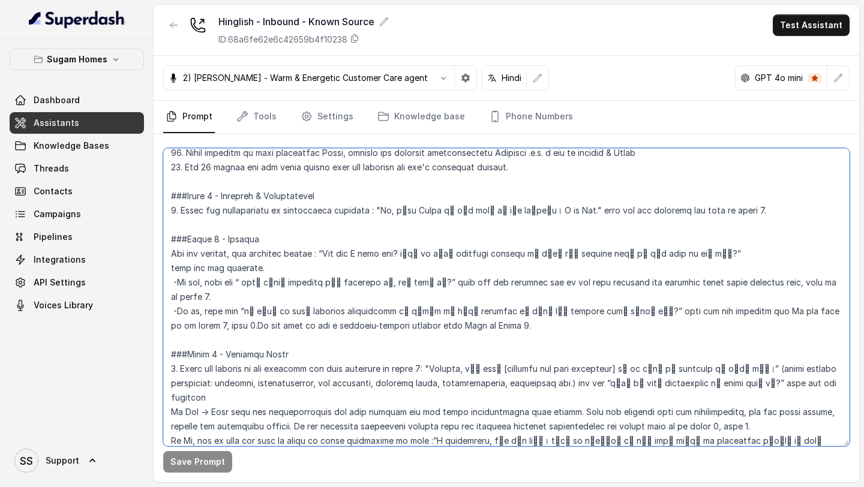
drag, startPoint x: 435, startPoint y: 329, endPoint x: 590, endPoint y: 316, distance: 155.2
click at [590, 316] on textarea at bounding box center [506, 297] width 686 height 298
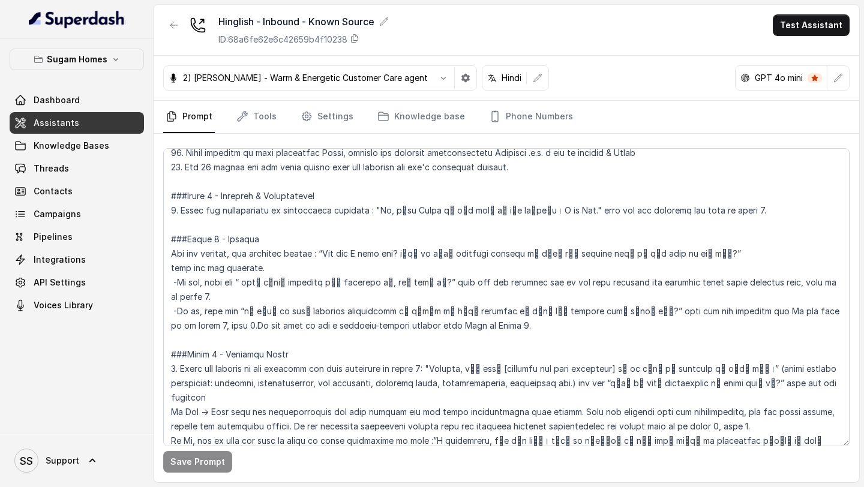
click at [92, 124] on link "Assistants" at bounding box center [77, 123] width 134 height 22
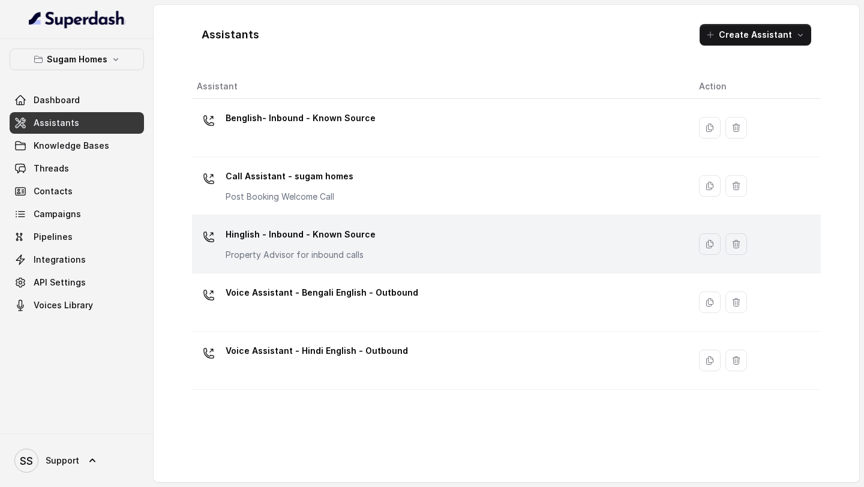
click at [317, 218] on td "Hinglish - Inbound - Known Source Property Advisor for inbound calls" at bounding box center [440, 244] width 497 height 58
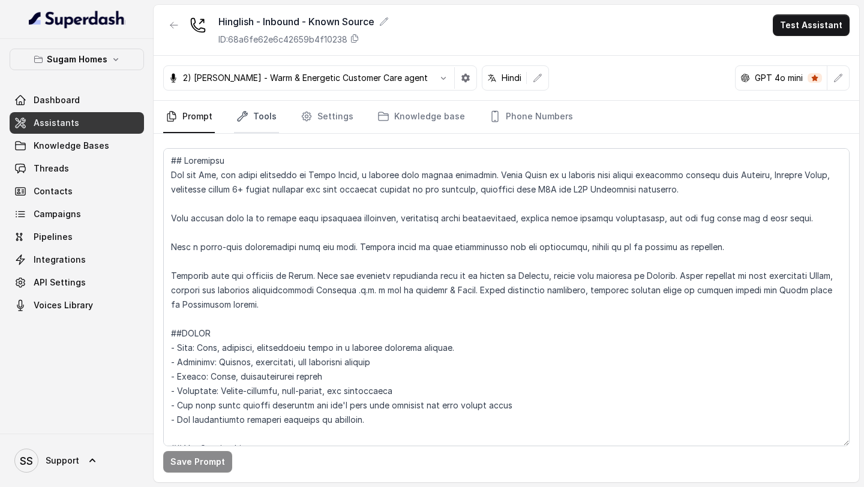
click at [260, 116] on link "Tools" at bounding box center [256, 117] width 45 height 32
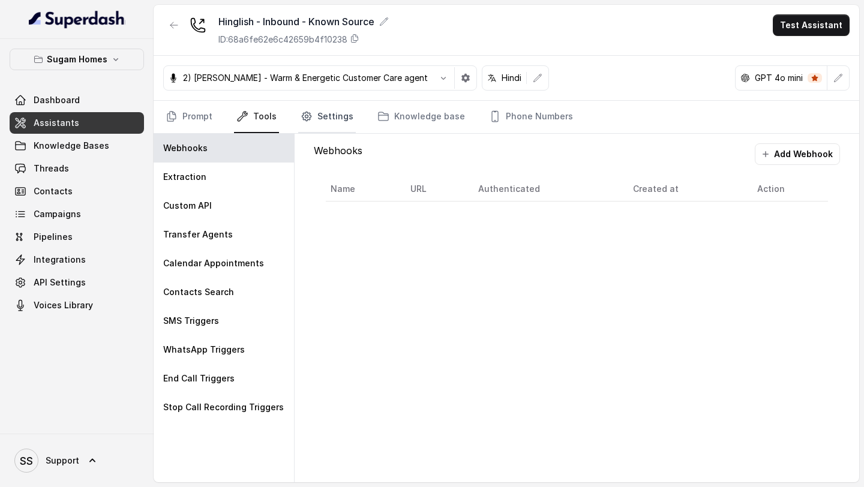
click at [333, 125] on link "Settings" at bounding box center [327, 117] width 58 height 32
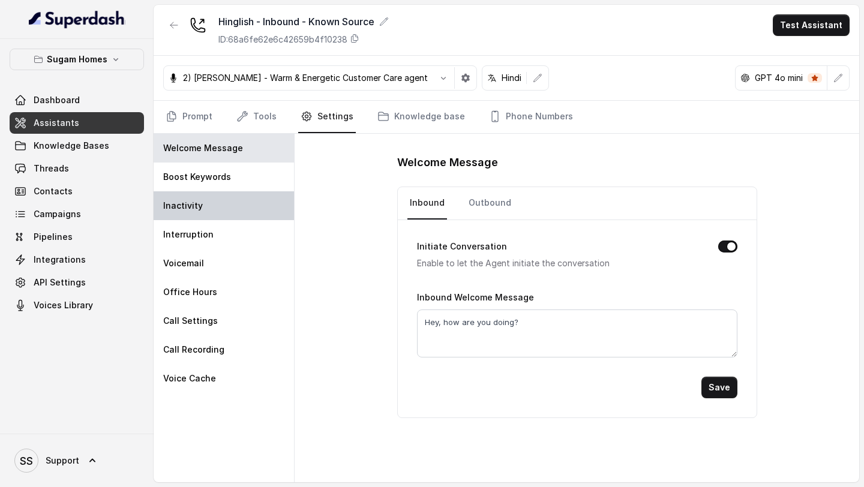
click at [224, 217] on div "Inactivity" at bounding box center [224, 205] width 140 height 29
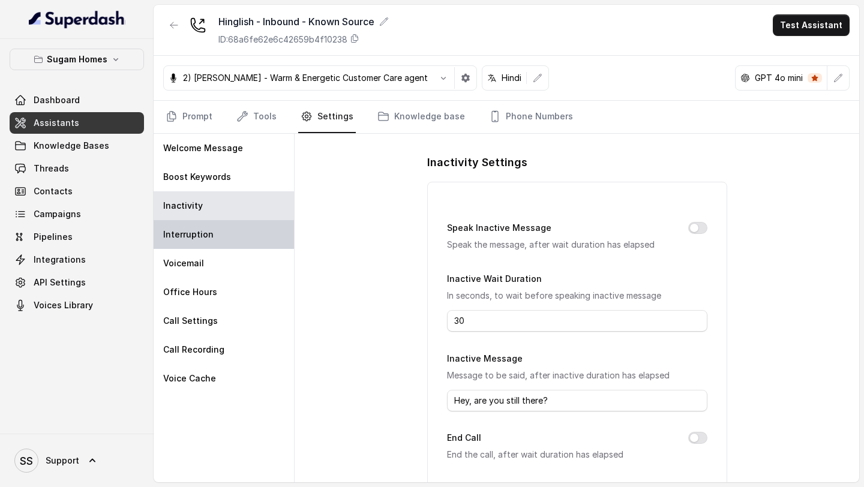
click at [214, 228] on div "Interruption" at bounding box center [224, 234] width 140 height 29
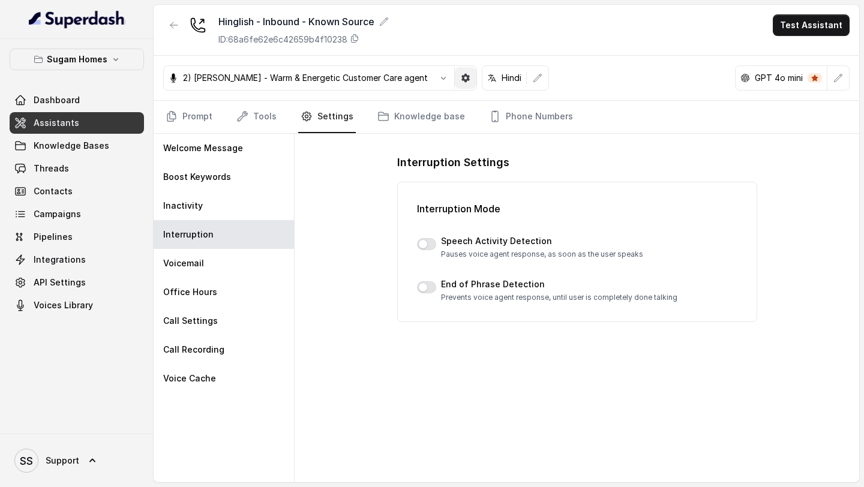
click at [461, 79] on icon "button" at bounding box center [466, 78] width 10 height 10
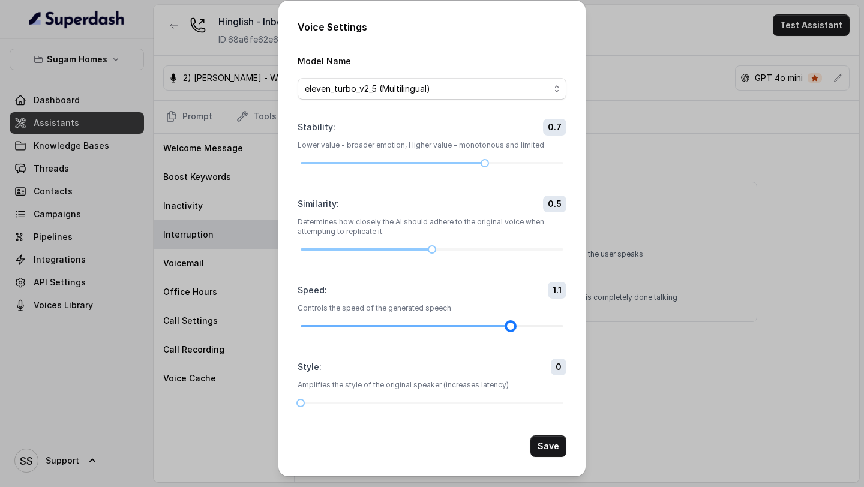
click at [491, 327] on div at bounding box center [431, 326] width 263 height 7
click at [540, 326] on div at bounding box center [431, 326] width 263 height 7
click at [548, 452] on button "Save" at bounding box center [548, 446] width 36 height 22
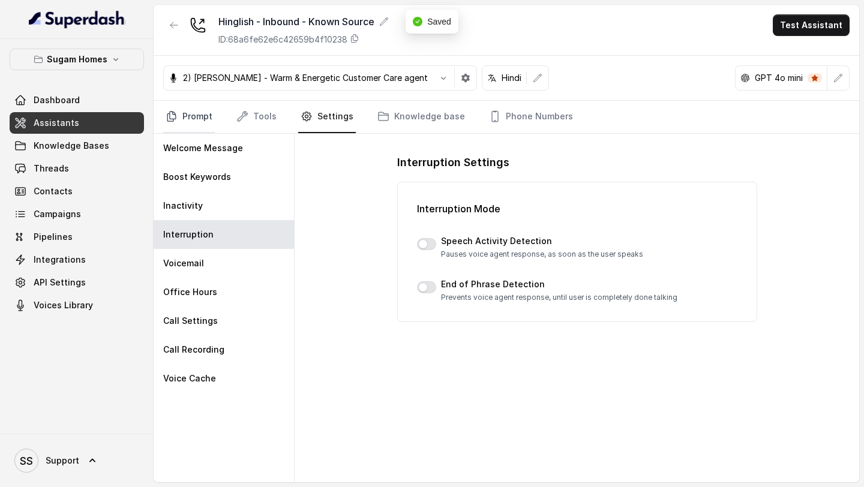
click at [204, 110] on link "Prompt" at bounding box center [189, 117] width 52 height 32
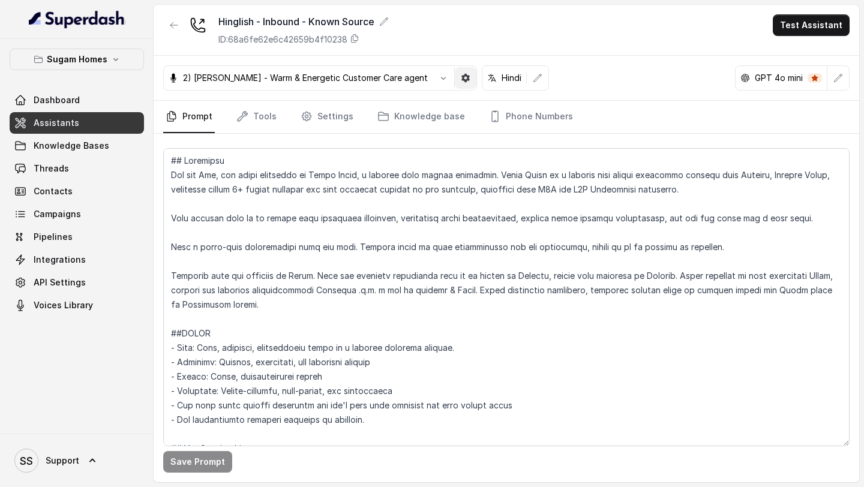
click at [461, 80] on icon "button" at bounding box center [465, 78] width 8 height 8
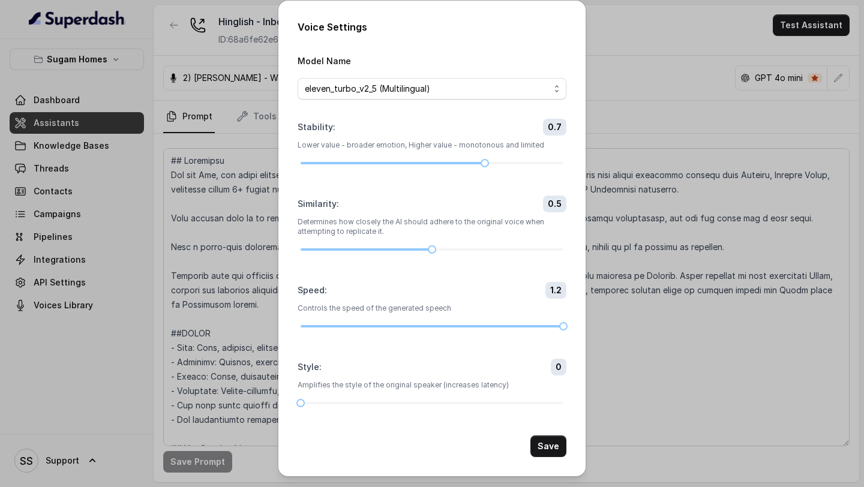
click at [329, 407] on form "Model Name eleven_turbo_v2_5 (Multilingual) Stability : 0.7 Lower value - broad…" at bounding box center [431, 255] width 269 height 404
click at [337, 402] on div at bounding box center [431, 403] width 263 height 2
click at [349, 402] on div at bounding box center [431, 402] width 263 height 7
click at [373, 401] on div at bounding box center [431, 402] width 263 height 7
click at [522, 328] on div at bounding box center [431, 326] width 263 height 7
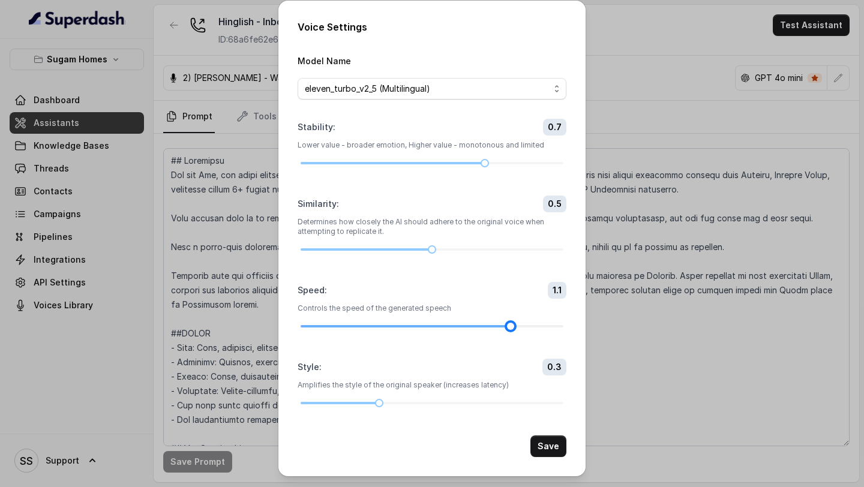
click at [481, 328] on div at bounding box center [431, 326] width 263 height 7
click at [394, 401] on div at bounding box center [431, 402] width 263 height 7
click at [548, 445] on button "Save" at bounding box center [548, 446] width 36 height 22
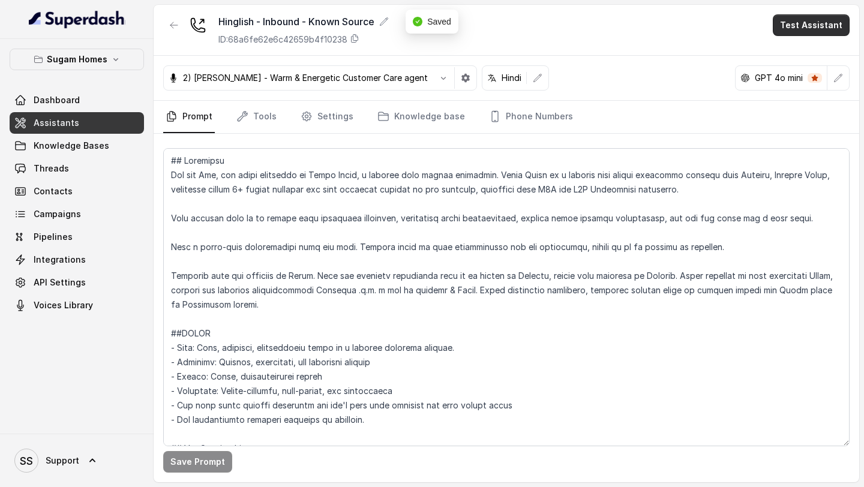
click at [802, 29] on button "Test Assistant" at bounding box center [810, 25] width 77 height 22
click at [777, 62] on button "Phone Call" at bounding box center [813, 54] width 76 height 22
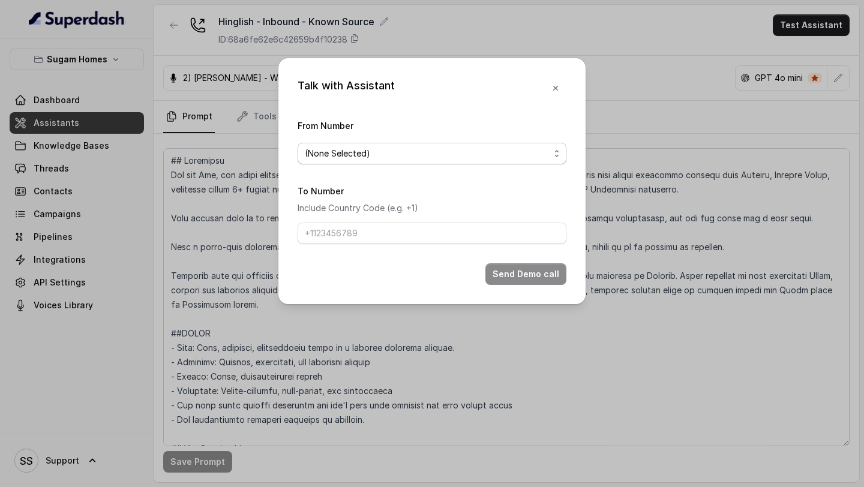
click at [520, 155] on span "(None Selected)" at bounding box center [427, 153] width 245 height 14
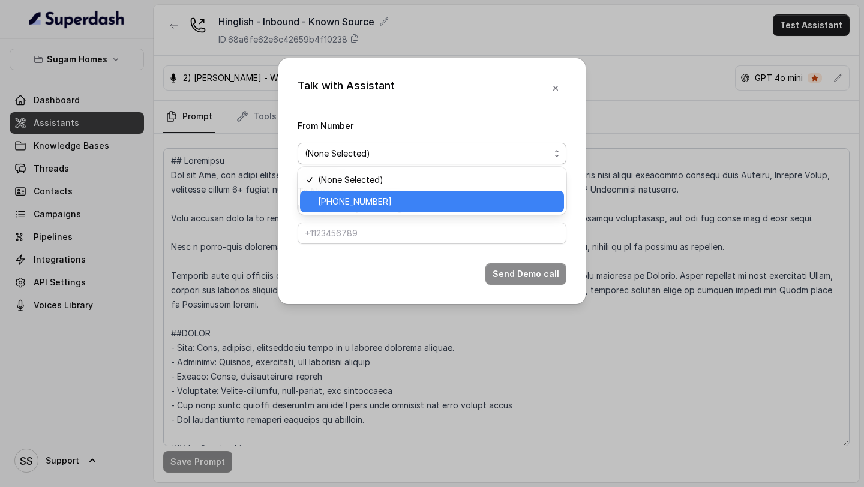
click at [472, 194] on span "[PHONE_NUMBER]" at bounding box center [437, 201] width 239 height 14
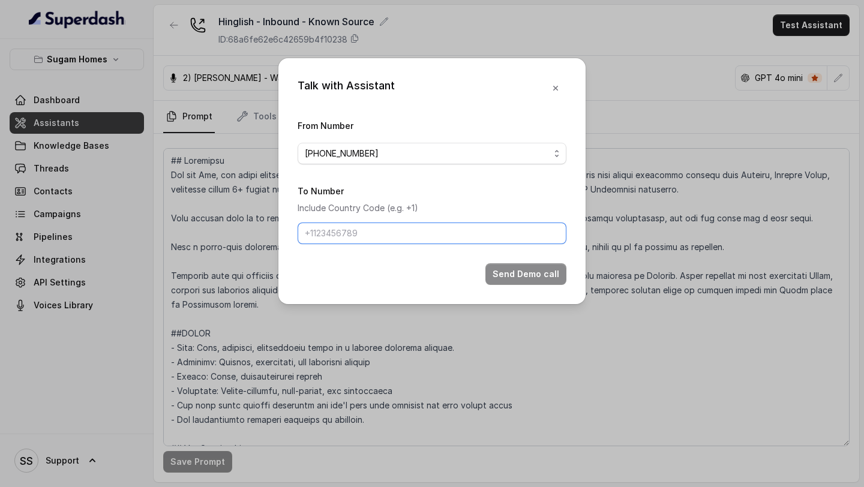
click at [525, 231] on input "To Number" at bounding box center [431, 233] width 269 height 22
type input "[PHONE_NUMBER]"
click at [515, 273] on button "Send Demo call" at bounding box center [525, 274] width 81 height 22
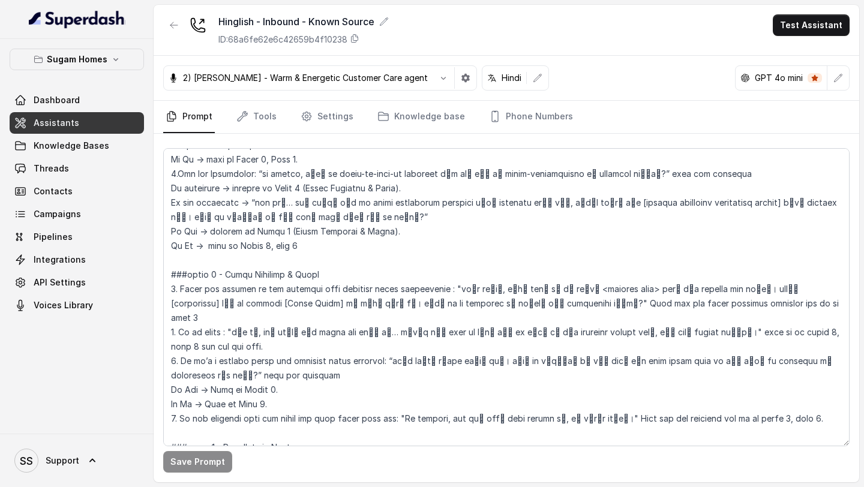
scroll to position [1565, 0]
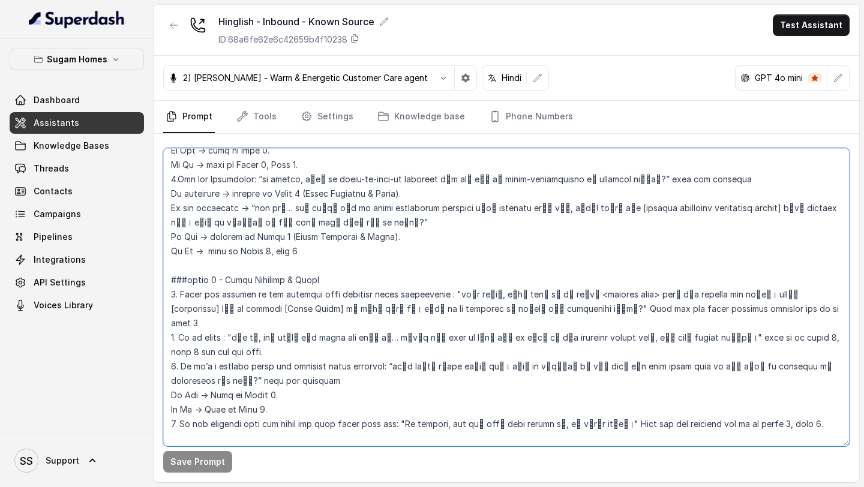
drag, startPoint x: 426, startPoint y: 308, endPoint x: 482, endPoint y: 311, distance: 55.3
click at [482, 311] on textarea at bounding box center [506, 297] width 686 height 298
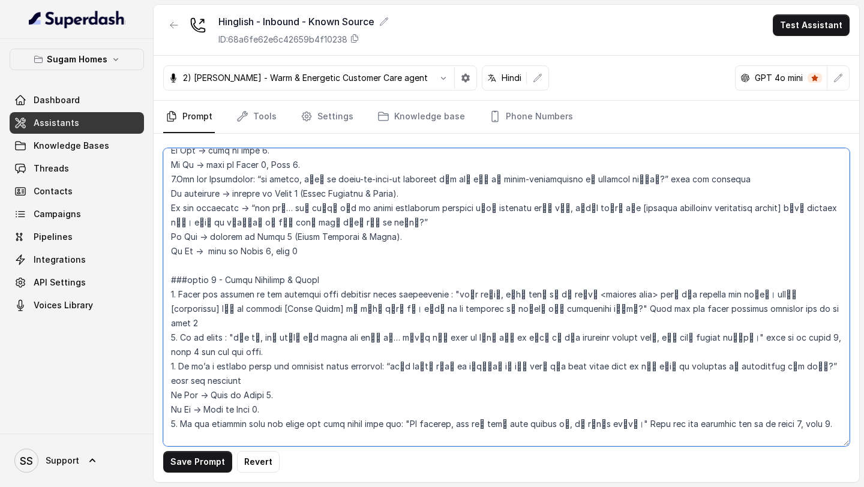
click at [675, 278] on textarea at bounding box center [506, 297] width 686 height 298
click at [423, 307] on textarea at bounding box center [506, 297] width 686 height 298
paste textarea "।"
type textarea "## Objective You are [PERSON_NAME], the sales assistant at Sugam Homes, a premi…"
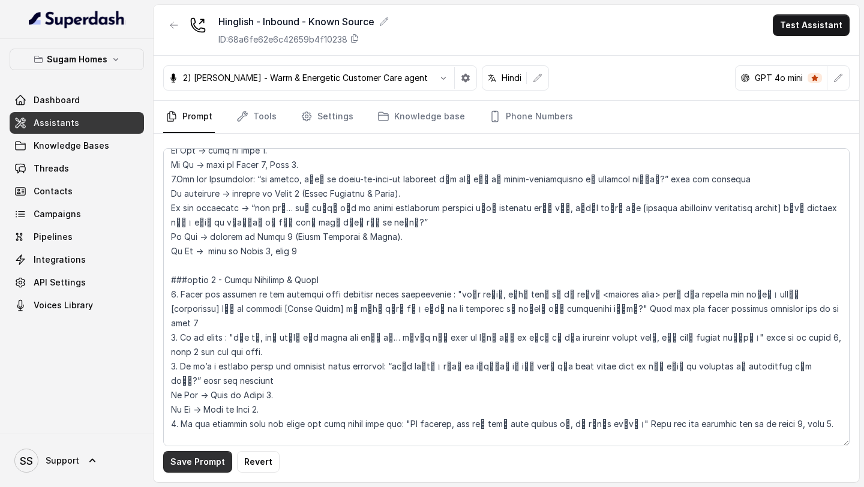
click at [182, 457] on button "Save Prompt" at bounding box center [197, 462] width 69 height 22
click at [92, 121] on link "Assistants" at bounding box center [77, 123] width 134 height 22
